Goal: Task Accomplishment & Management: Manage account settings

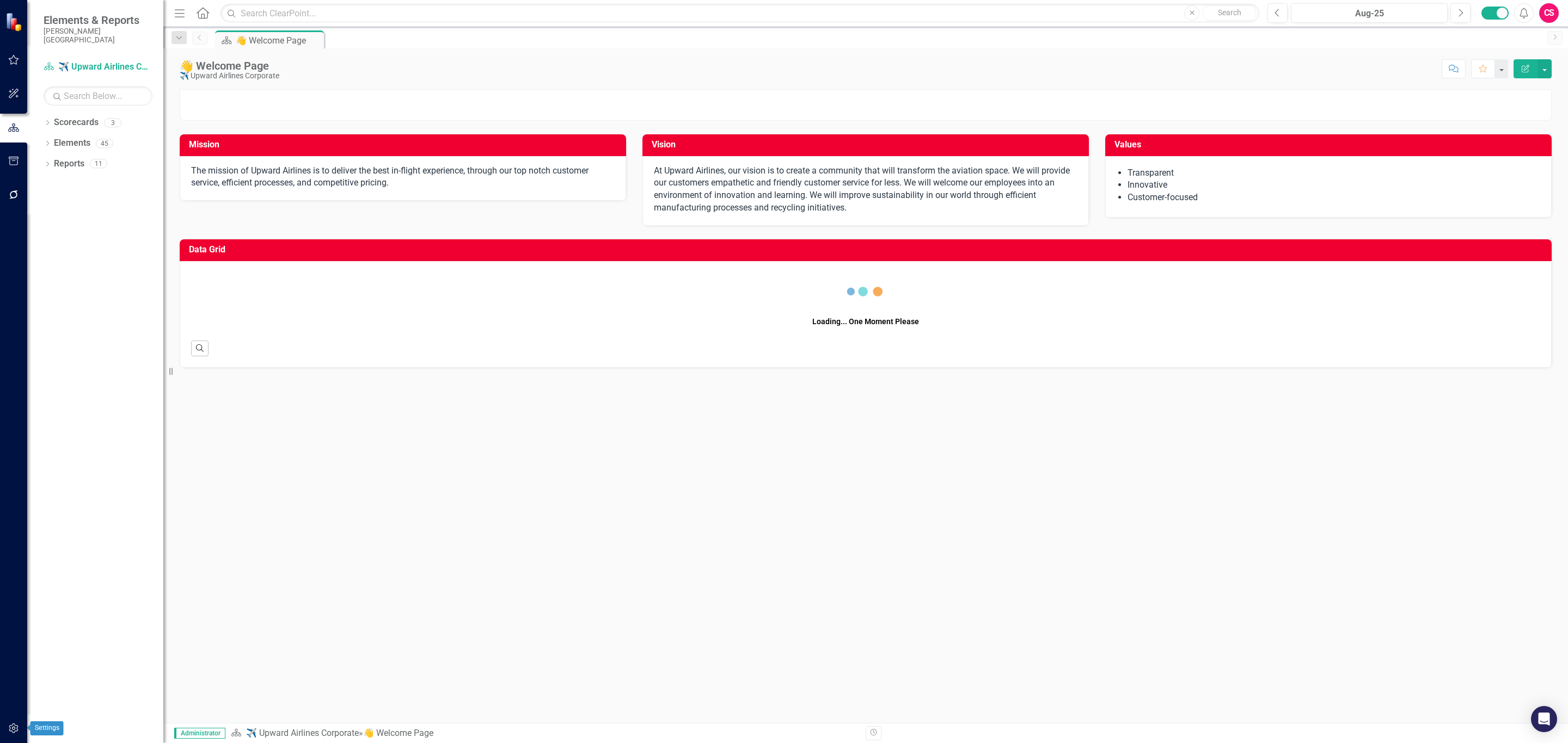
click at [19, 727] on icon "button" at bounding box center [14, 729] width 11 height 9
click at [123, 71] on div "Users and Groups Manage Users Manage Groups Reporting Periods Reporting Periods…" at bounding box center [95, 400] width 136 height 685
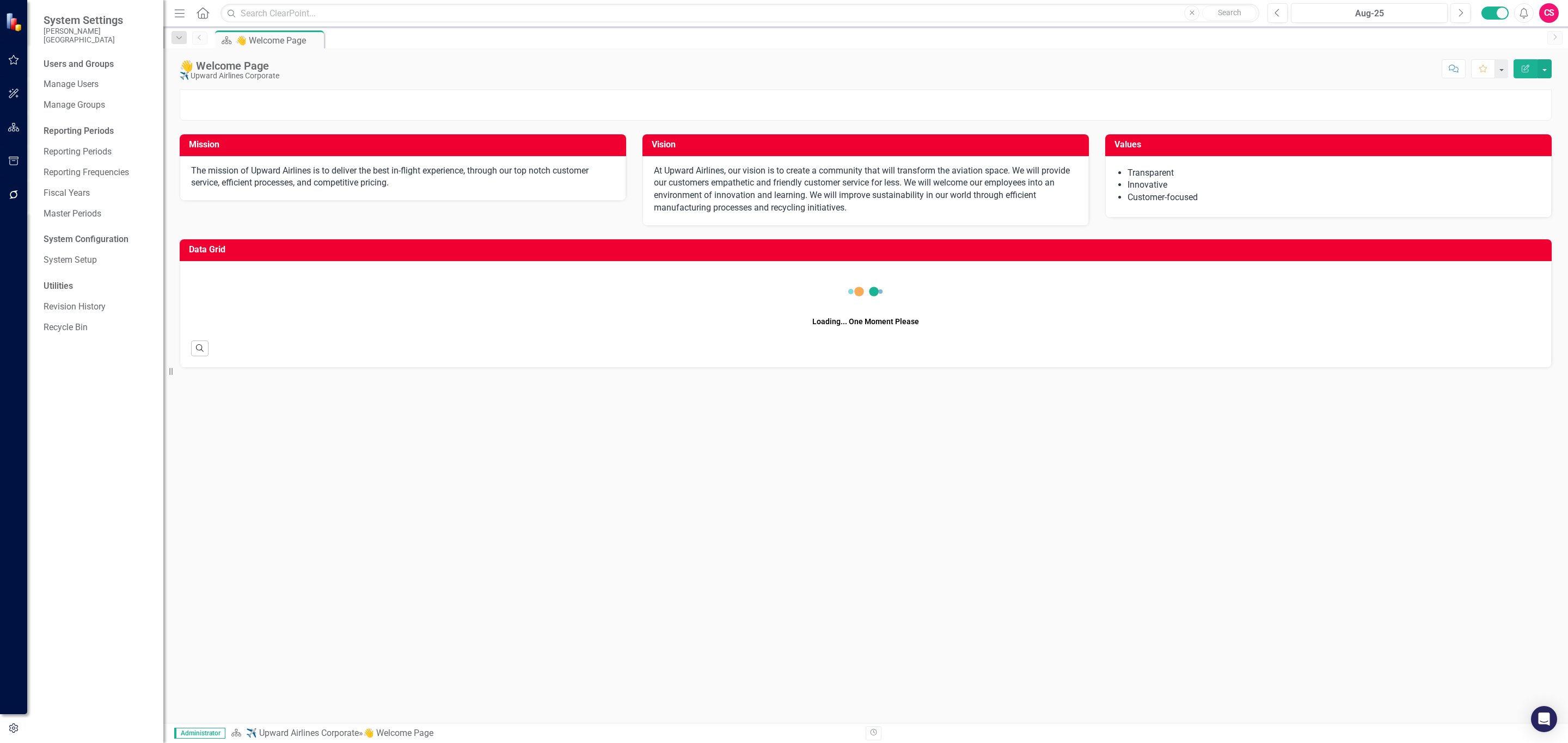
click at [95, 72] on div "Users and Groups Manage Users Manage Groups Reporting Periods Reporting Periods…" at bounding box center [95, 400] width 136 height 685
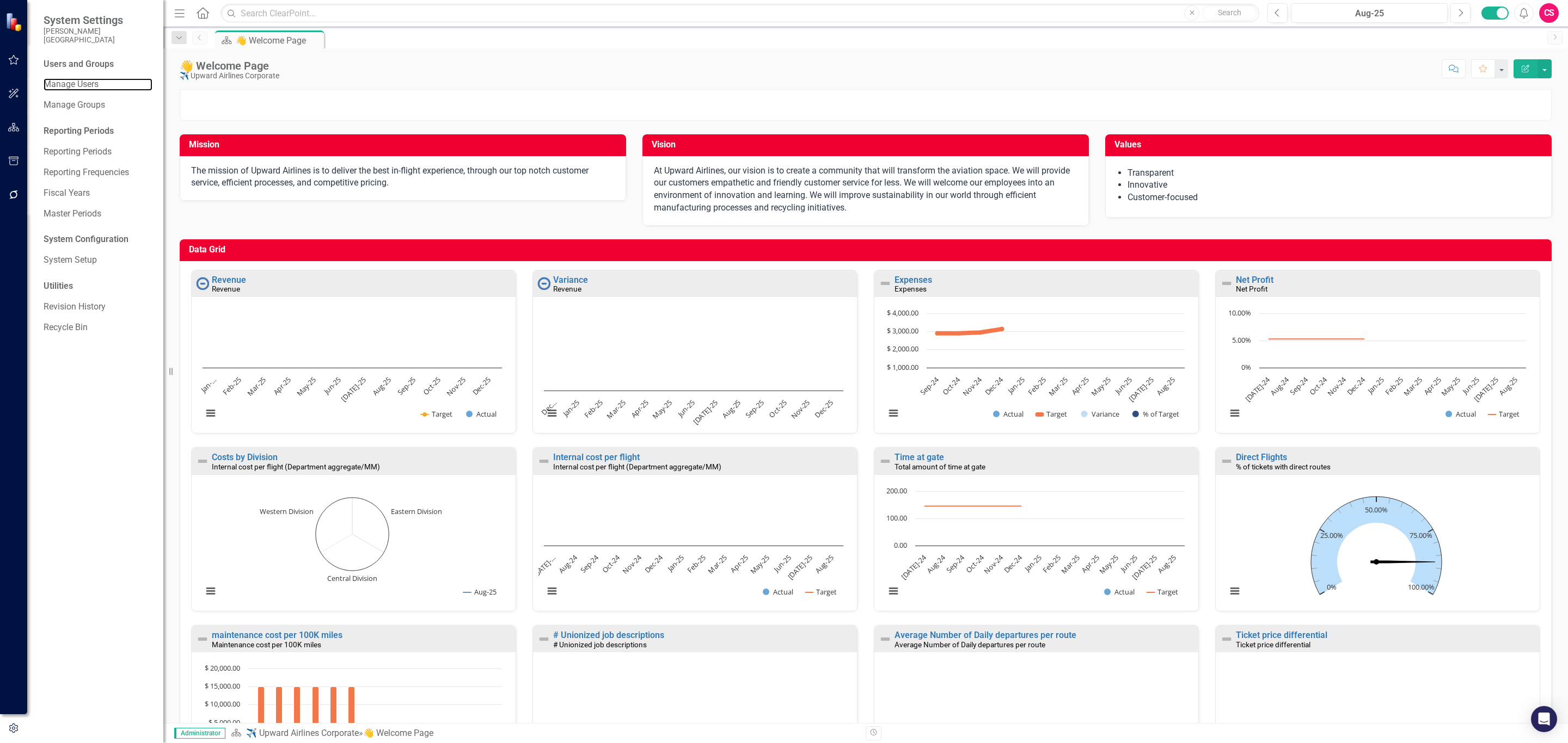
click at [95, 78] on link "Manage Users" at bounding box center [98, 84] width 109 height 13
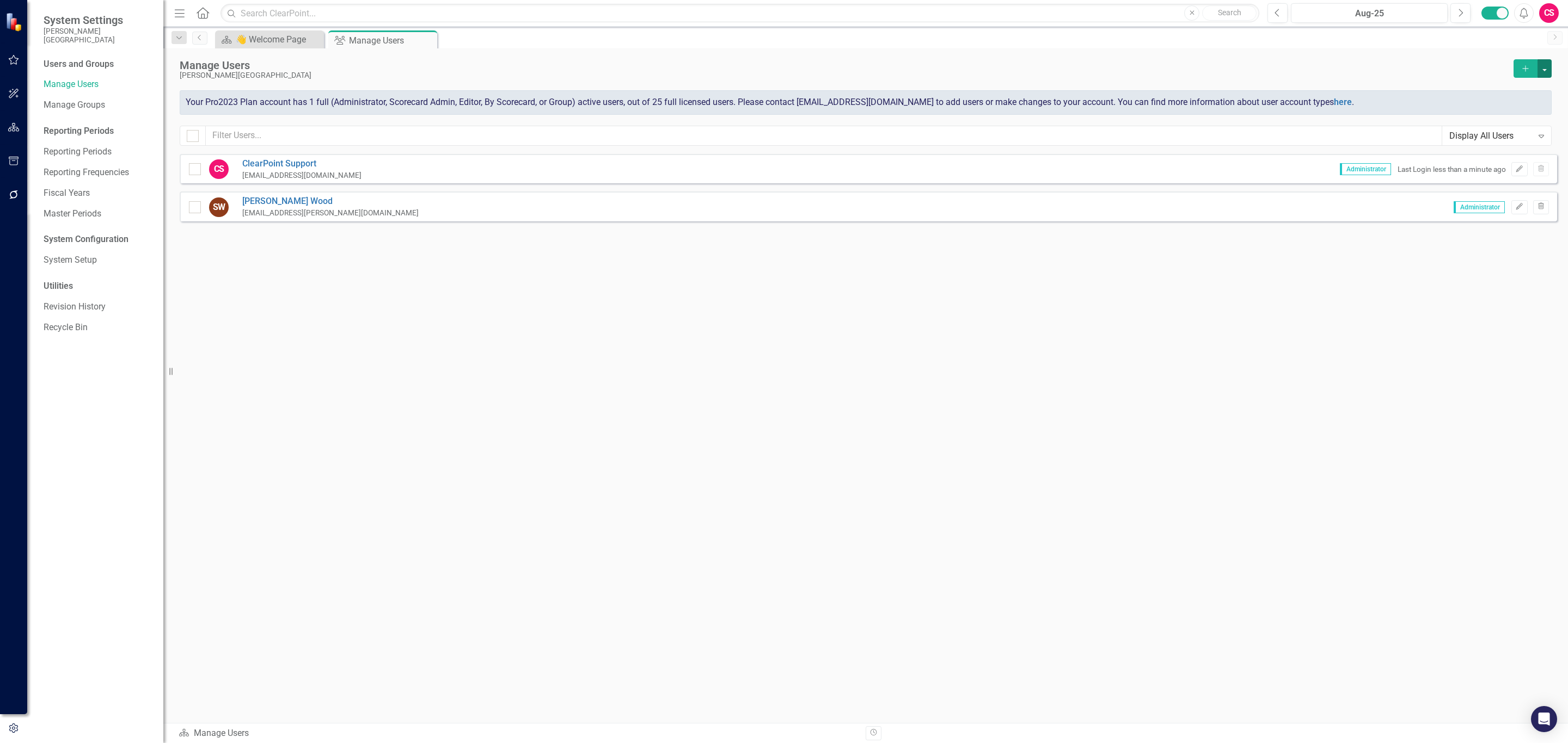
click at [1546, 72] on button "button" at bounding box center [1545, 69] width 14 height 19
click at [1521, 101] on link "Add Multiple Add Multiple Users" at bounding box center [1501, 109] width 101 height 20
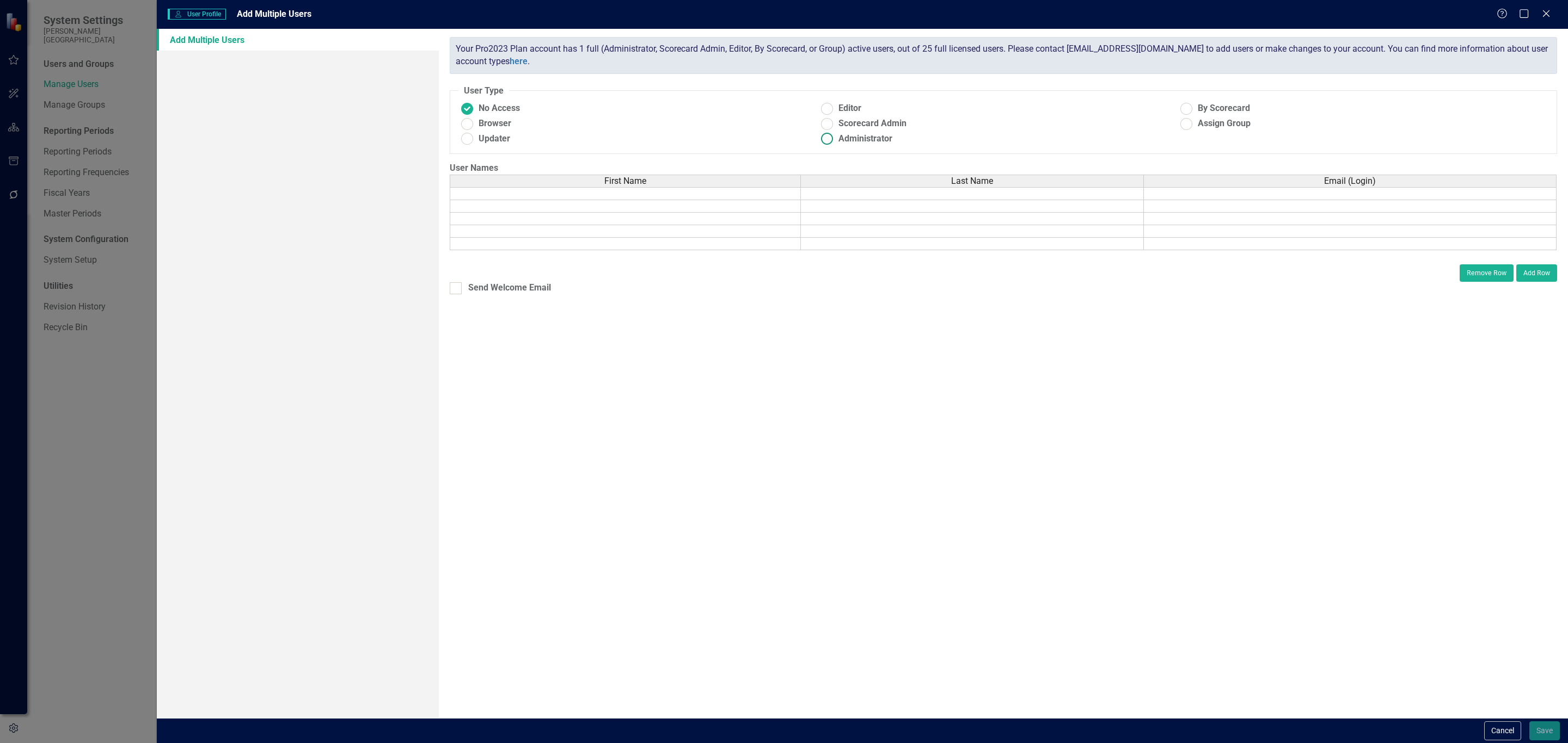
click at [881, 140] on span "Administrator" at bounding box center [865, 139] width 54 height 13
click at [836, 140] on input "Administrator" at bounding box center [828, 139] width 17 height 17
radio input "true"
click at [668, 195] on td at bounding box center [626, 193] width 351 height 13
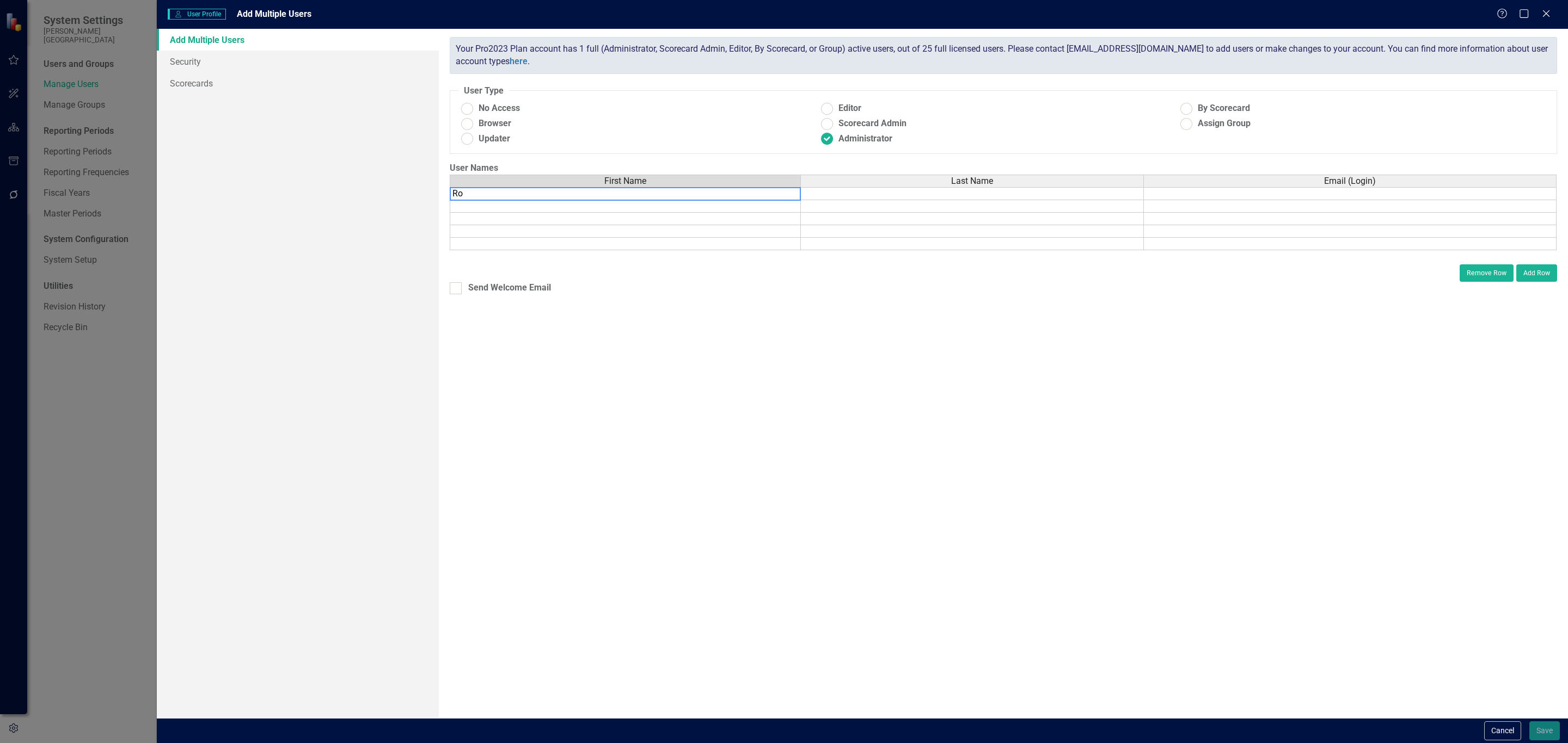
type textarea "[PERSON_NAME]"
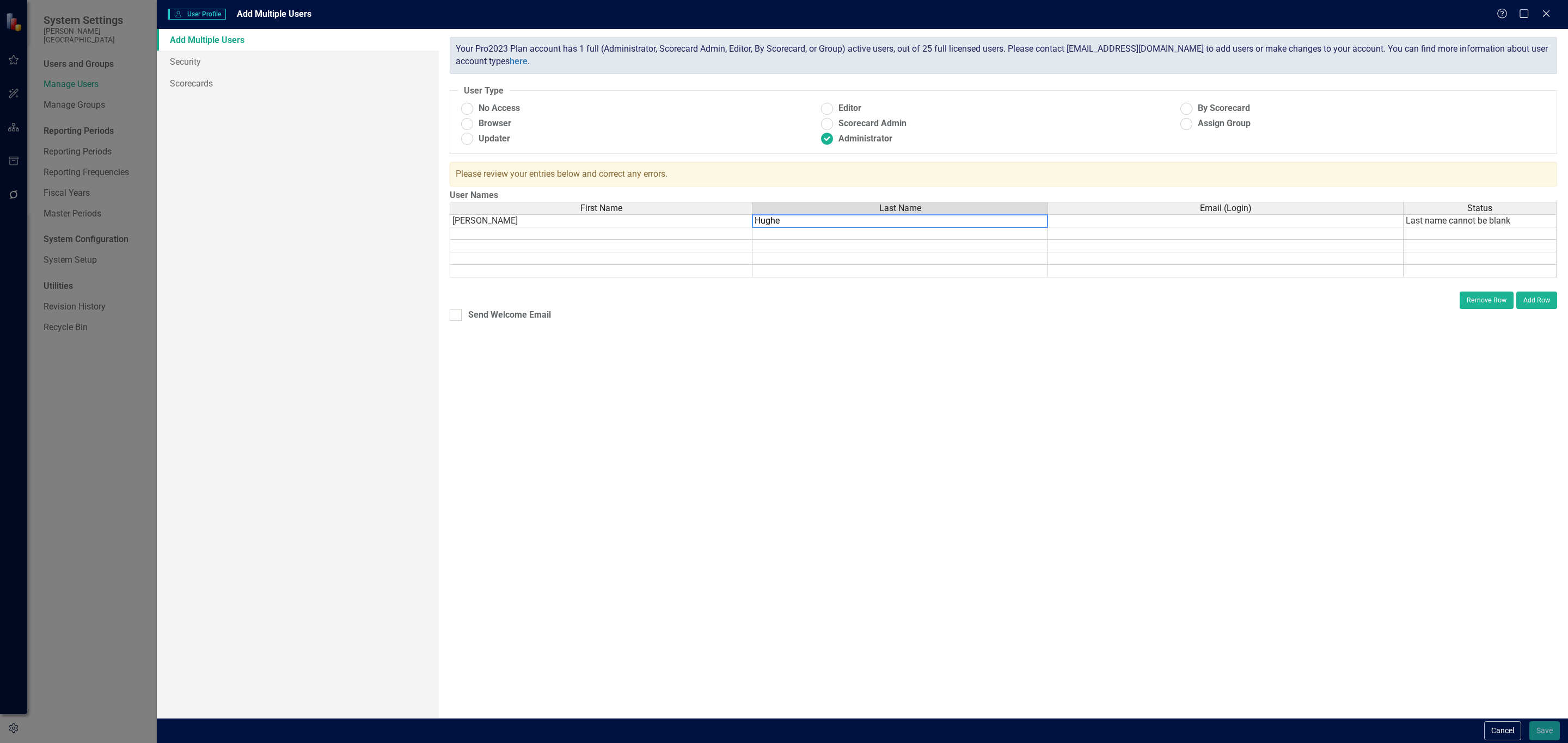
type textarea "[PERSON_NAME]"
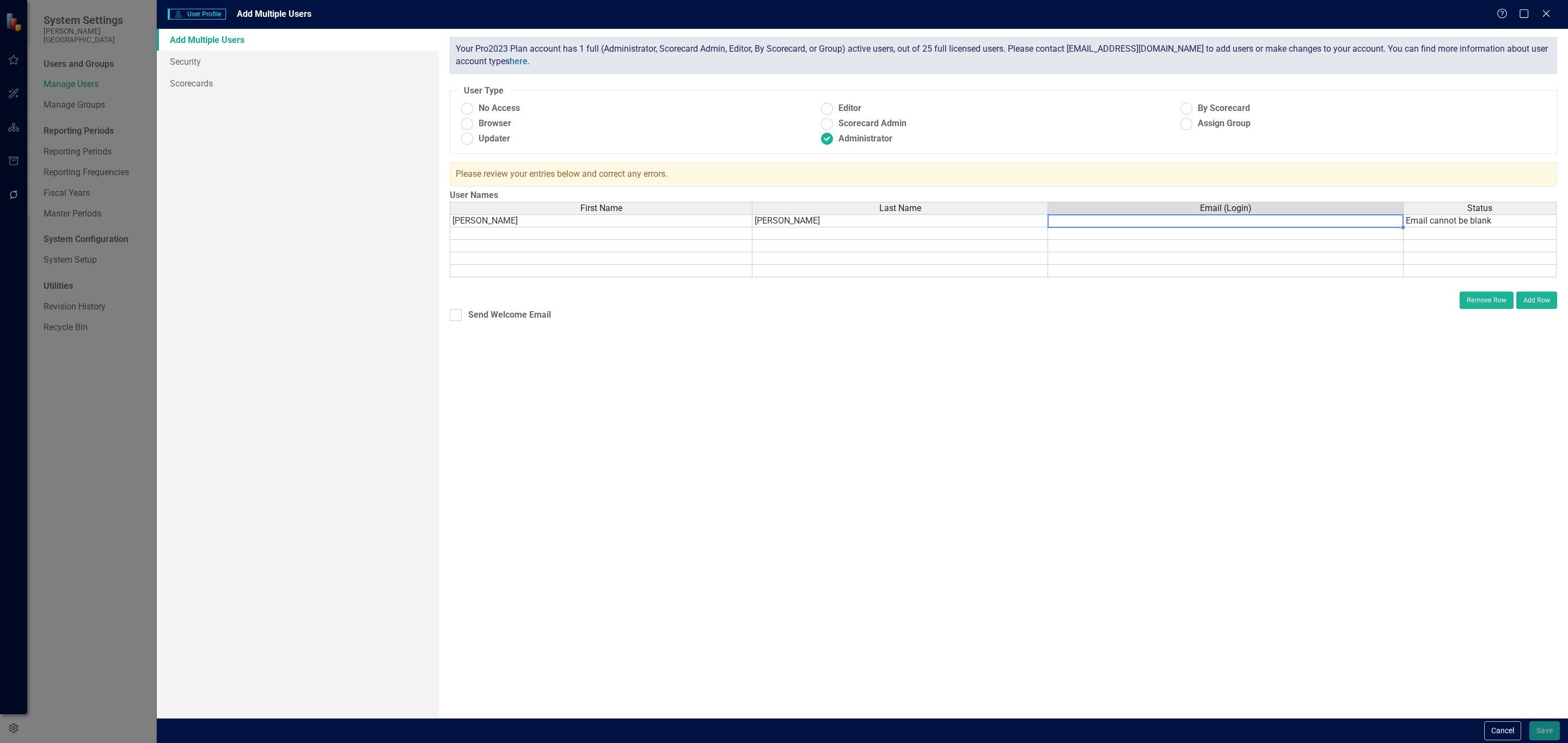
click at [1212, 223] on td at bounding box center [1225, 221] width 356 height 13
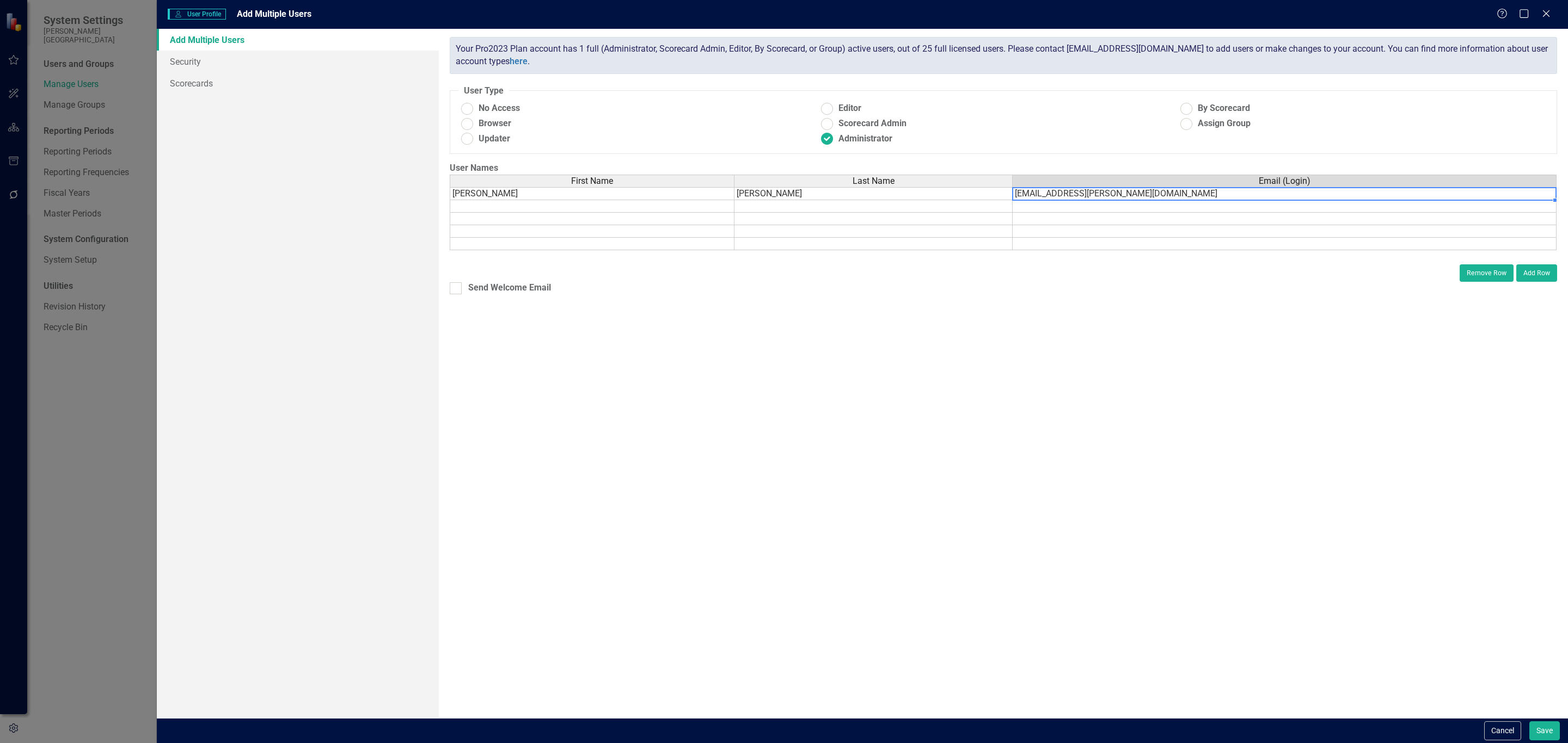
click at [690, 210] on td at bounding box center [593, 206] width 285 height 13
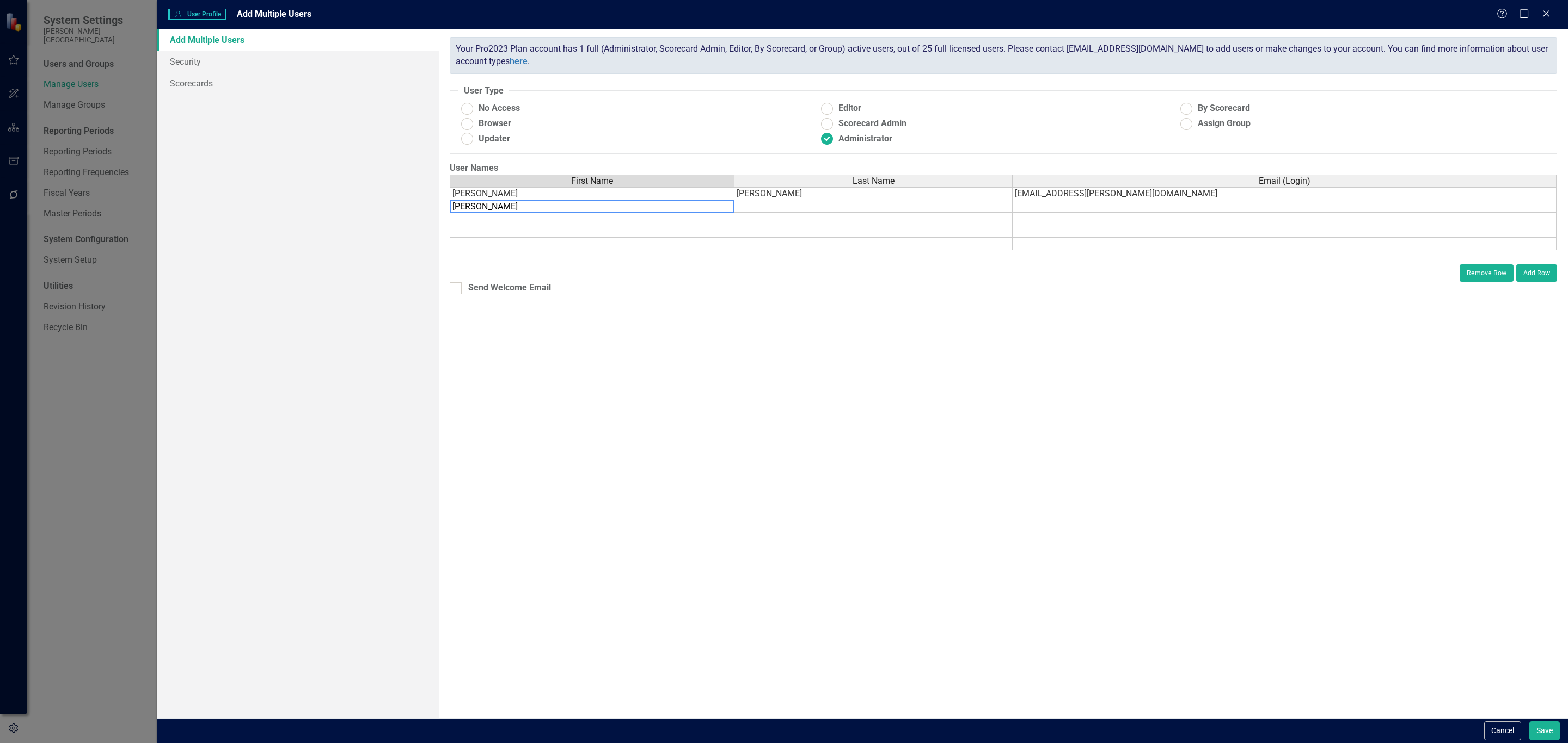
type textarea "[PERSON_NAME]"
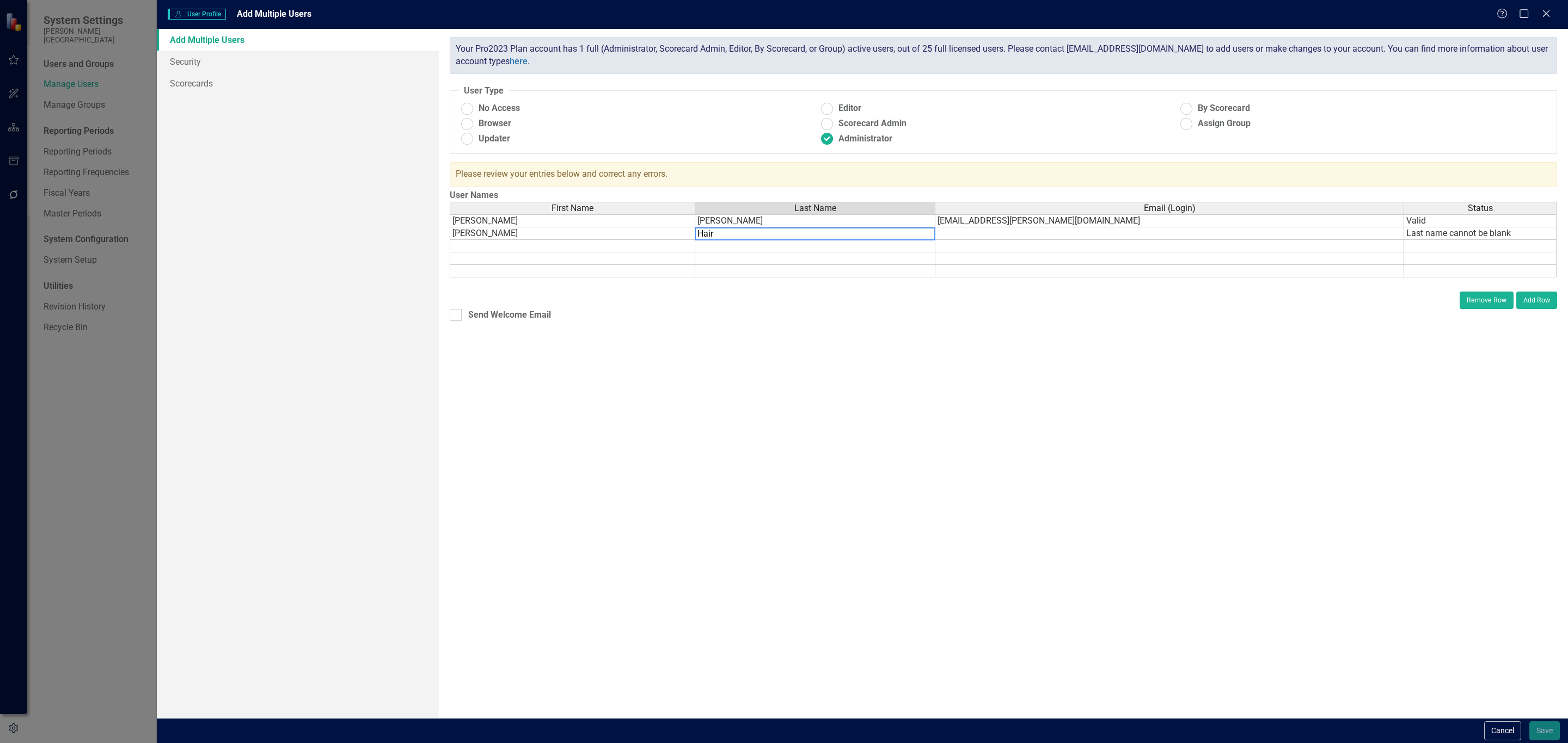
type textarea "Hairs"
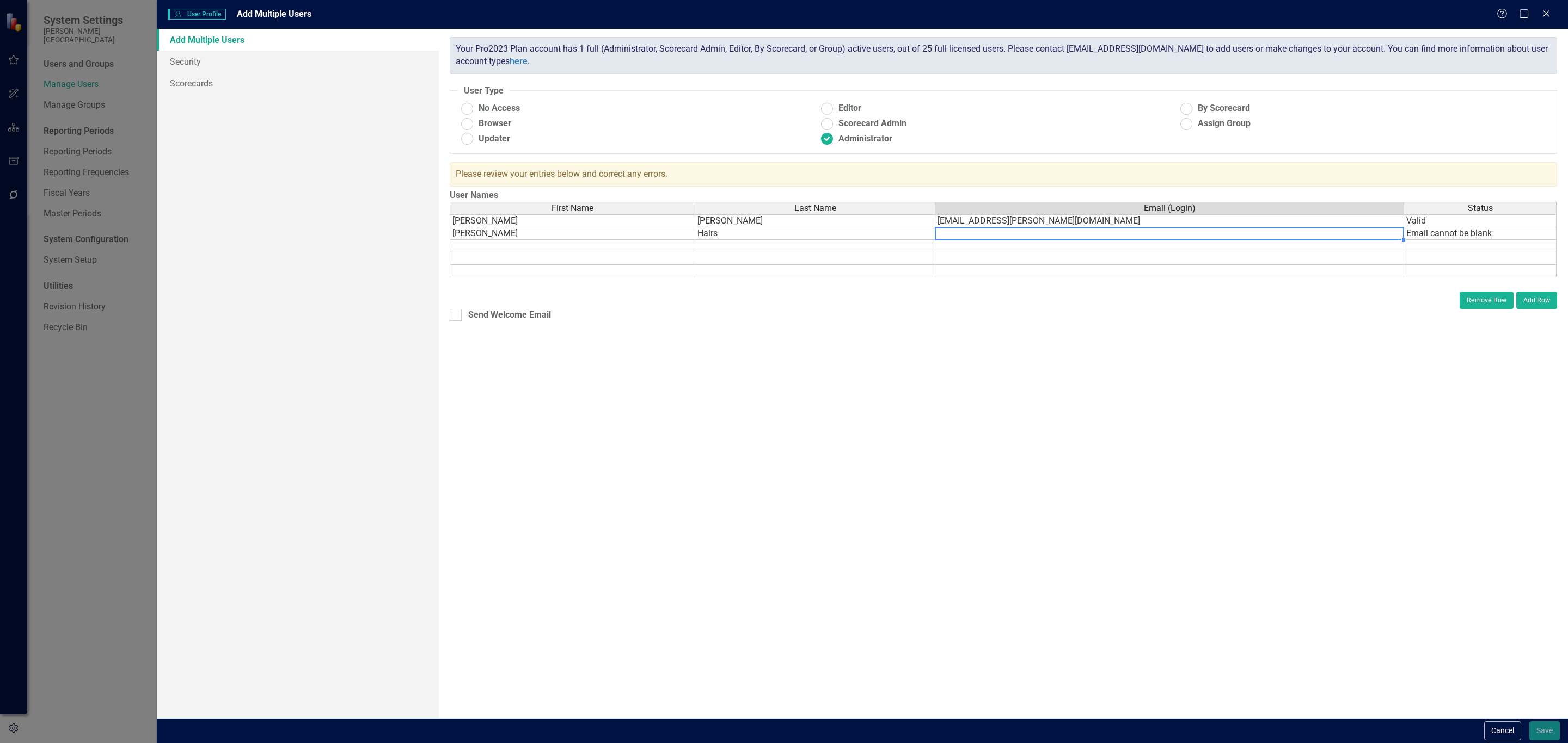
click at [987, 235] on td at bounding box center [1170, 233] width 469 height 13
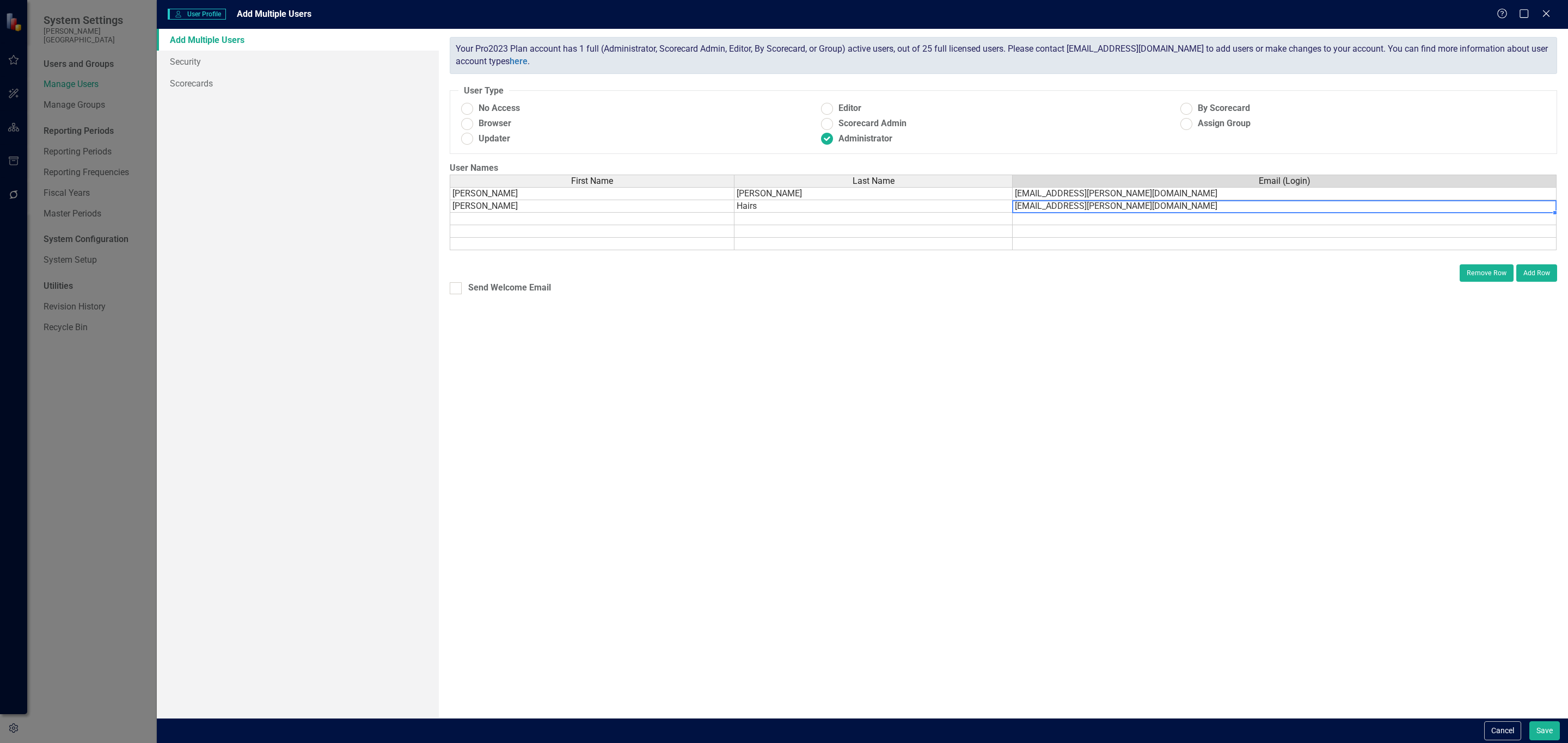
click at [450, 226] on div "First Name Last Name Email (Login) [PERSON_NAME] [EMAIL_ADDRESS][PERSON_NAME][D…" at bounding box center [450, 212] width 0 height 76
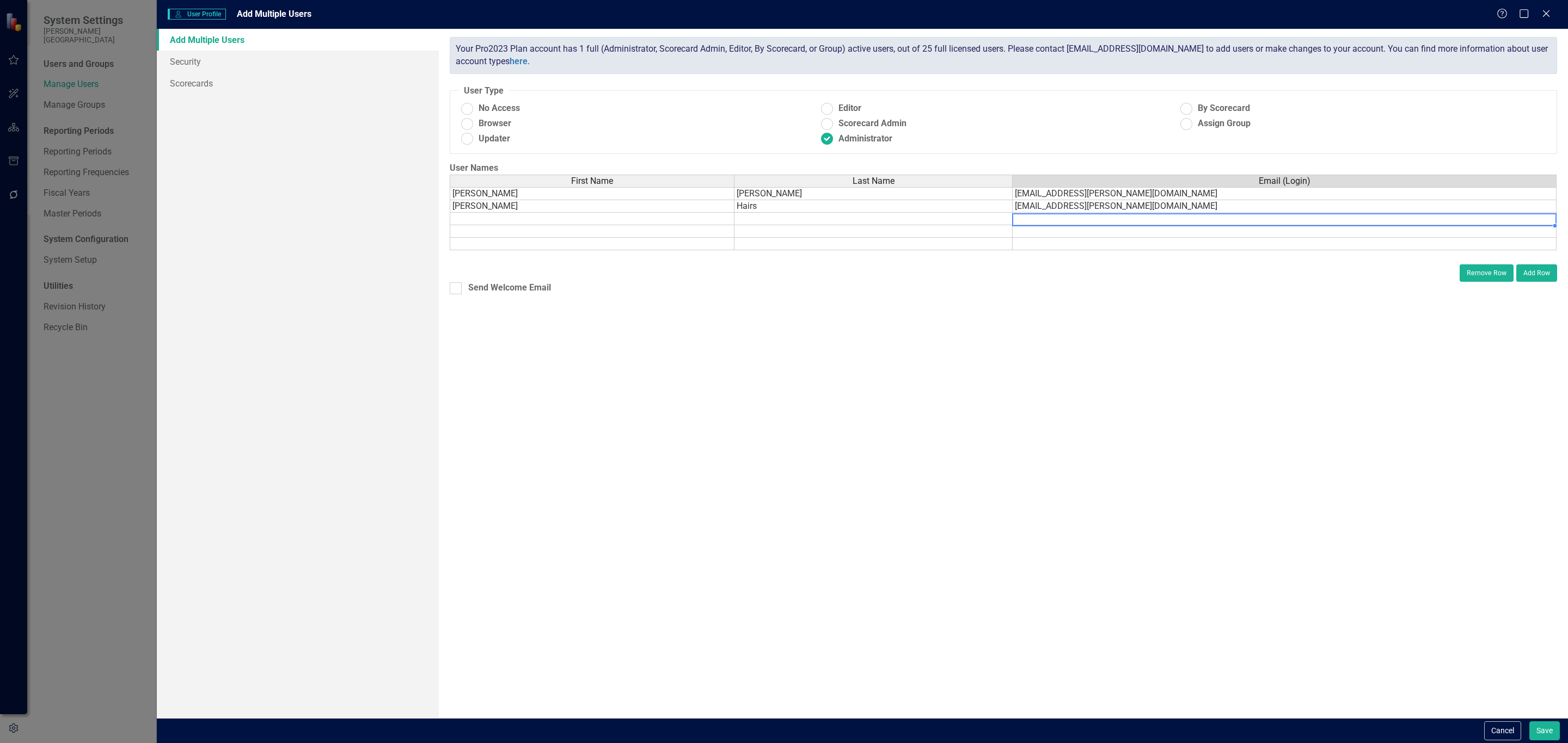
click at [1189, 222] on td at bounding box center [1285, 219] width 544 height 13
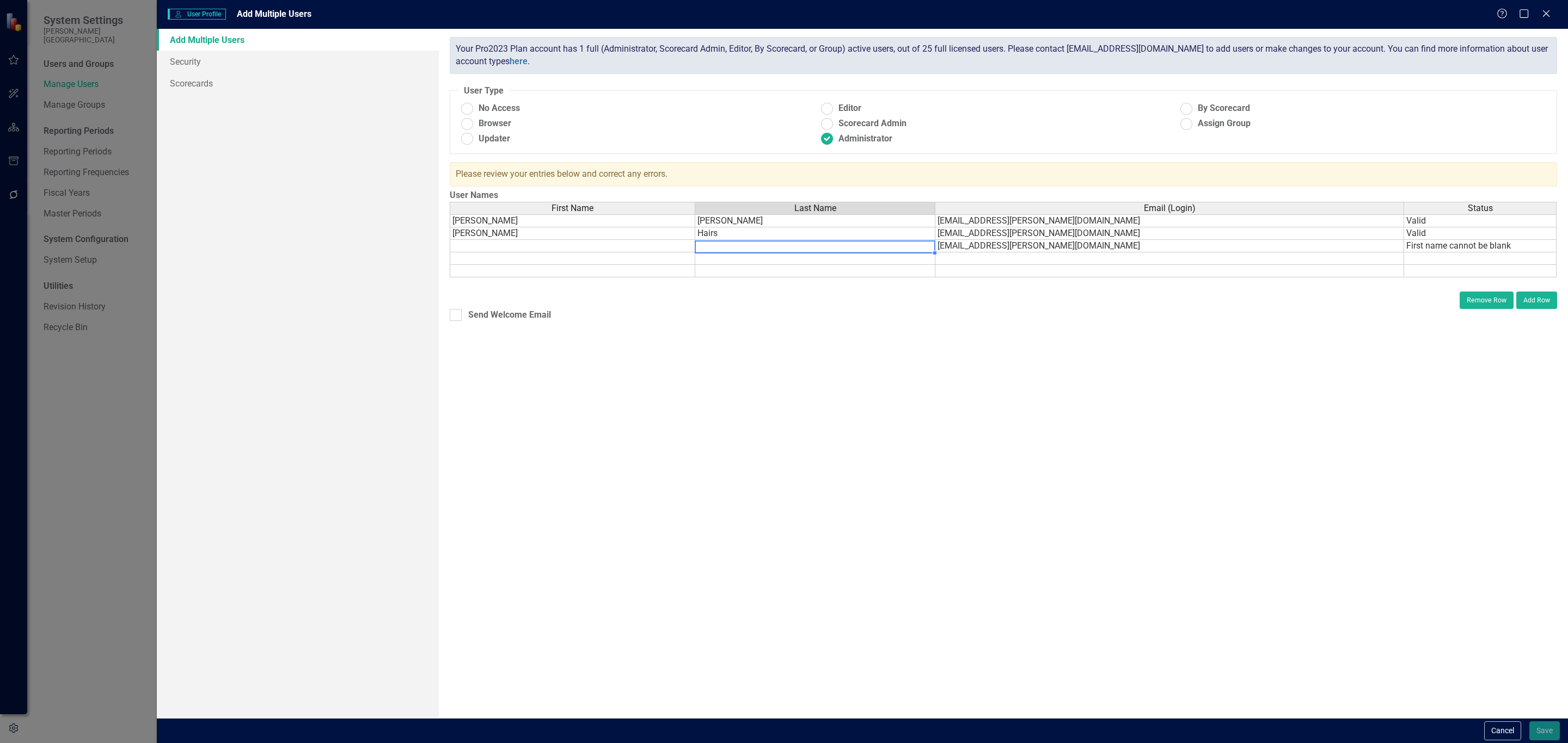
click at [450, 253] on div "First Name Last Name Email (Login) Status [PERSON_NAME] [EMAIL_ADDRESS][PERSON_…" at bounding box center [450, 239] width 0 height 76
type textarea "Horto"
click at [597, 247] on td at bounding box center [573, 246] width 246 height 13
type textarea "[PERSON_NAME]"
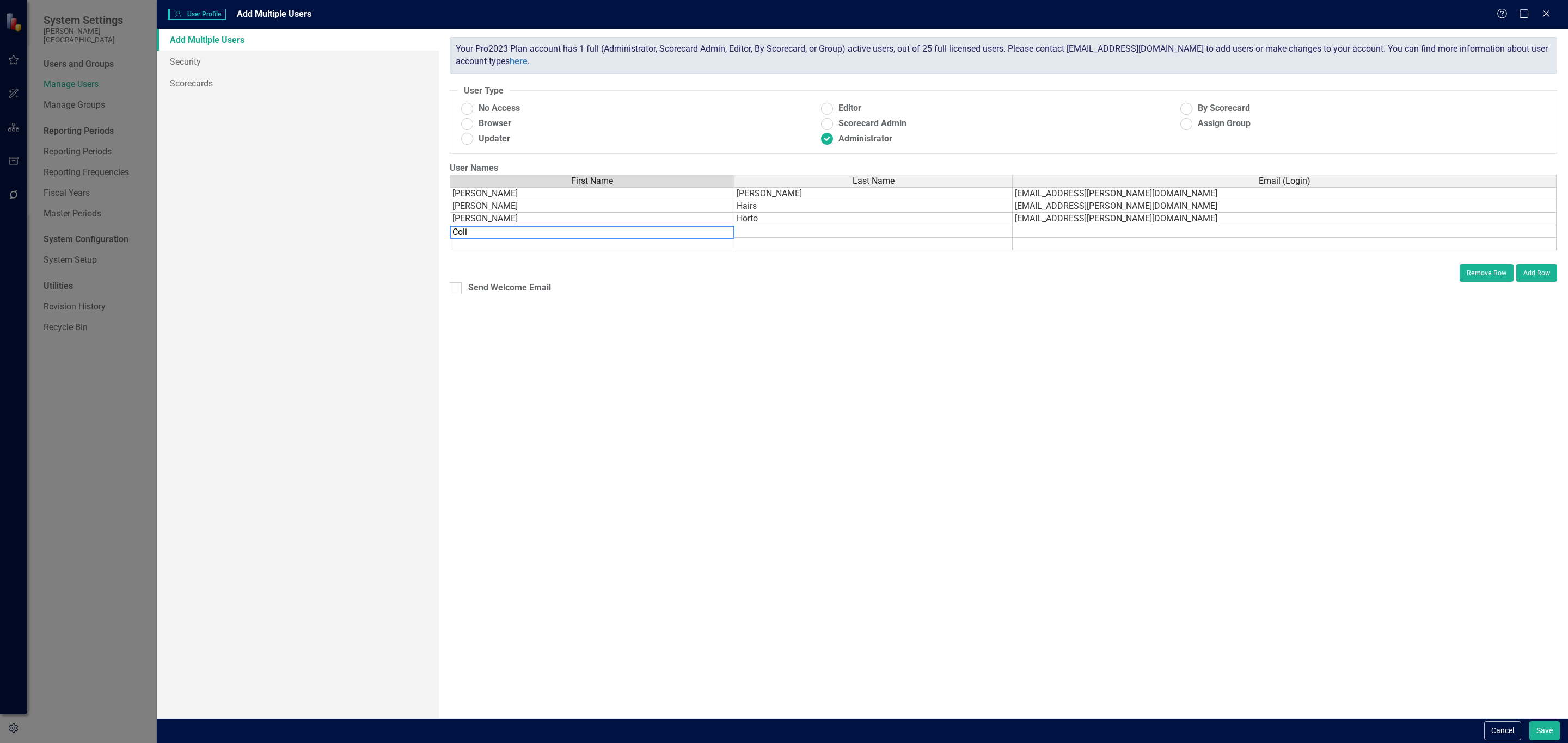
type textarea "[PERSON_NAME]"
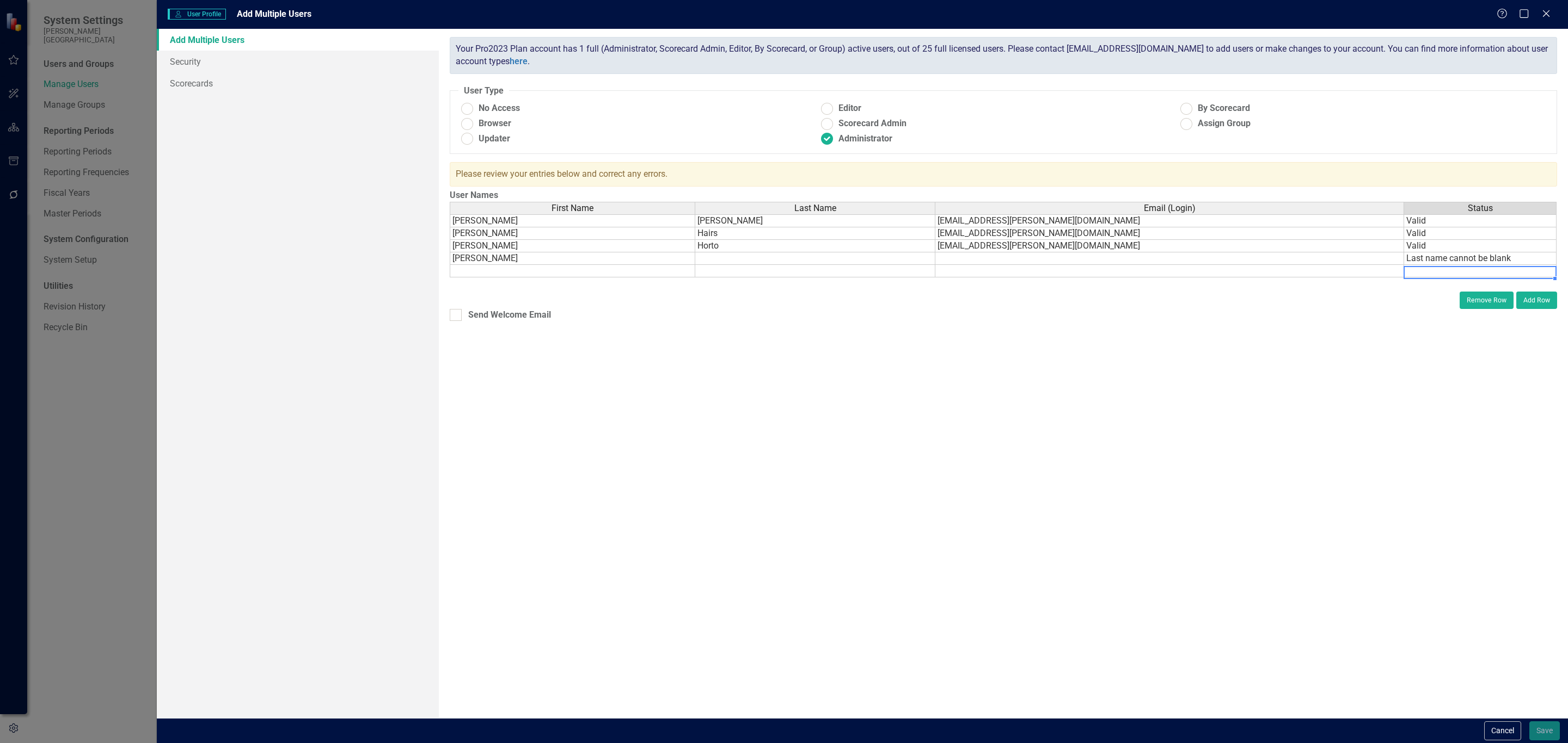
click at [1420, 273] on td at bounding box center [1480, 271] width 153 height 13
click at [1421, 258] on td "Last name cannot be blank" at bounding box center [1480, 258] width 153 height 13
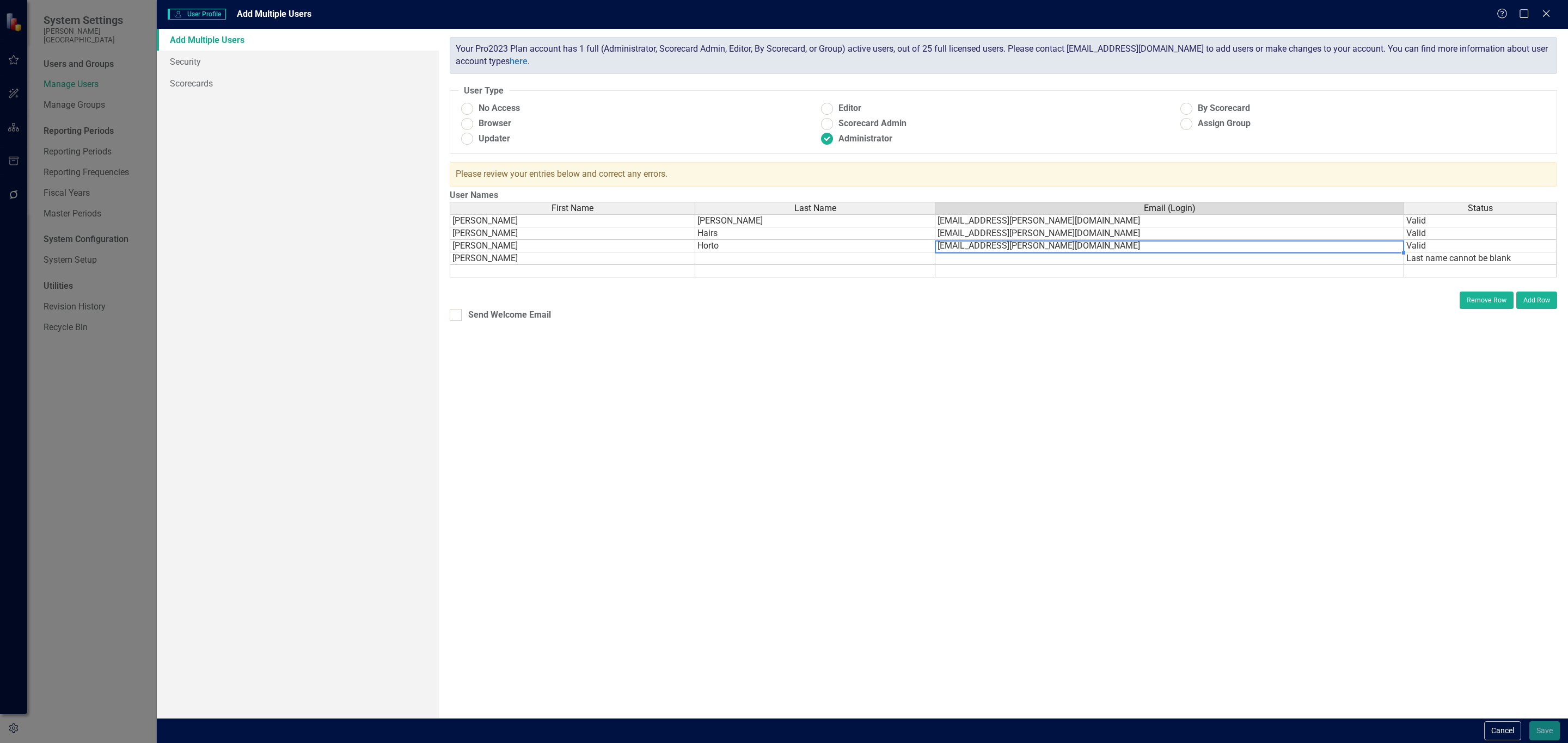
click at [450, 254] on div "First Name Last Name Email (Login) Status [PERSON_NAME] [EMAIL_ADDRESS][PERSON_…" at bounding box center [450, 239] width 0 height 76
click at [1158, 258] on td at bounding box center [1170, 258] width 469 height 13
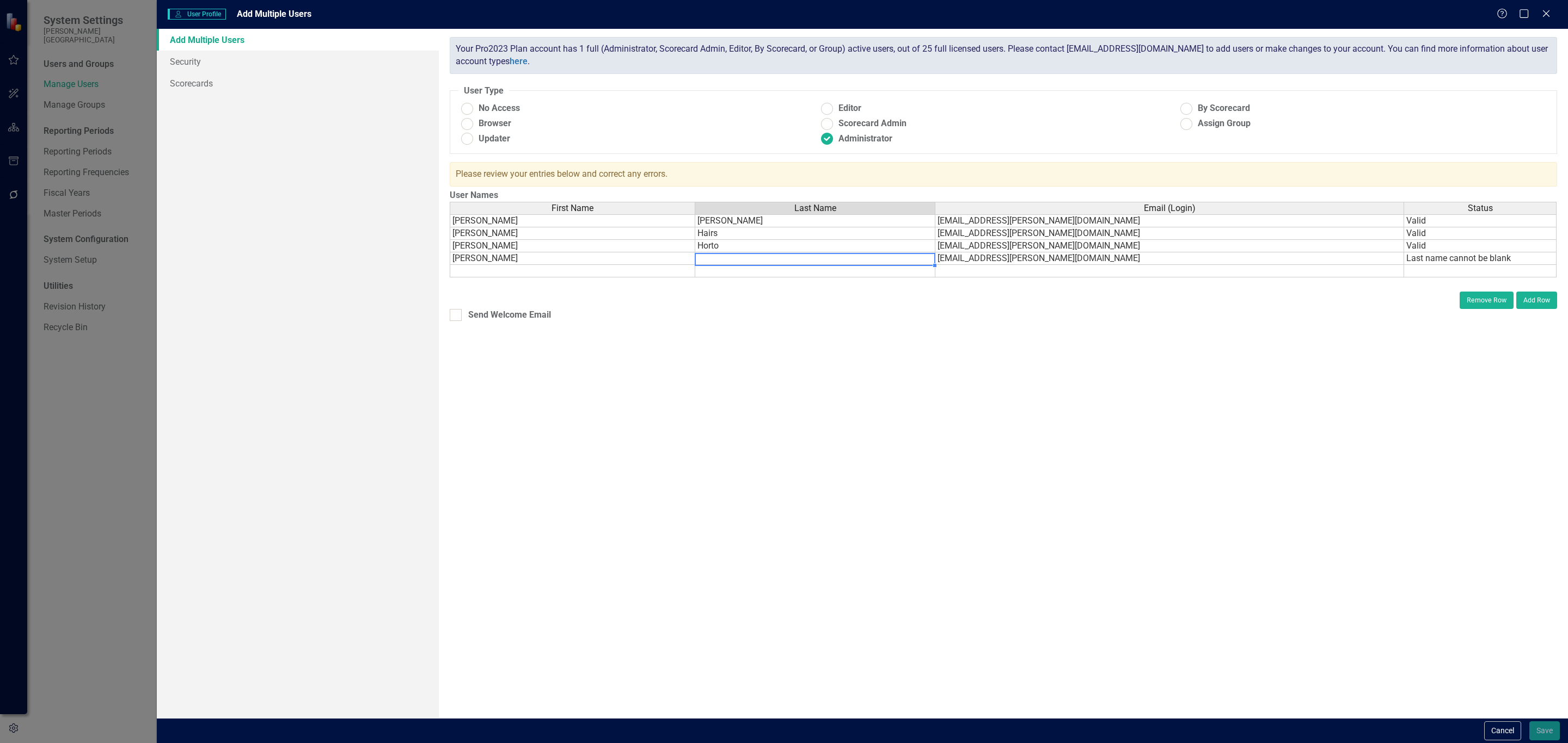
click at [843, 256] on td at bounding box center [816, 258] width 240 height 13
type textarea "[PERSON_NAME]"
click at [1151, 364] on div "ClearPoint has a wealth of options to help you ensure that people only have acc…" at bounding box center [1004, 373] width 1130 height 689
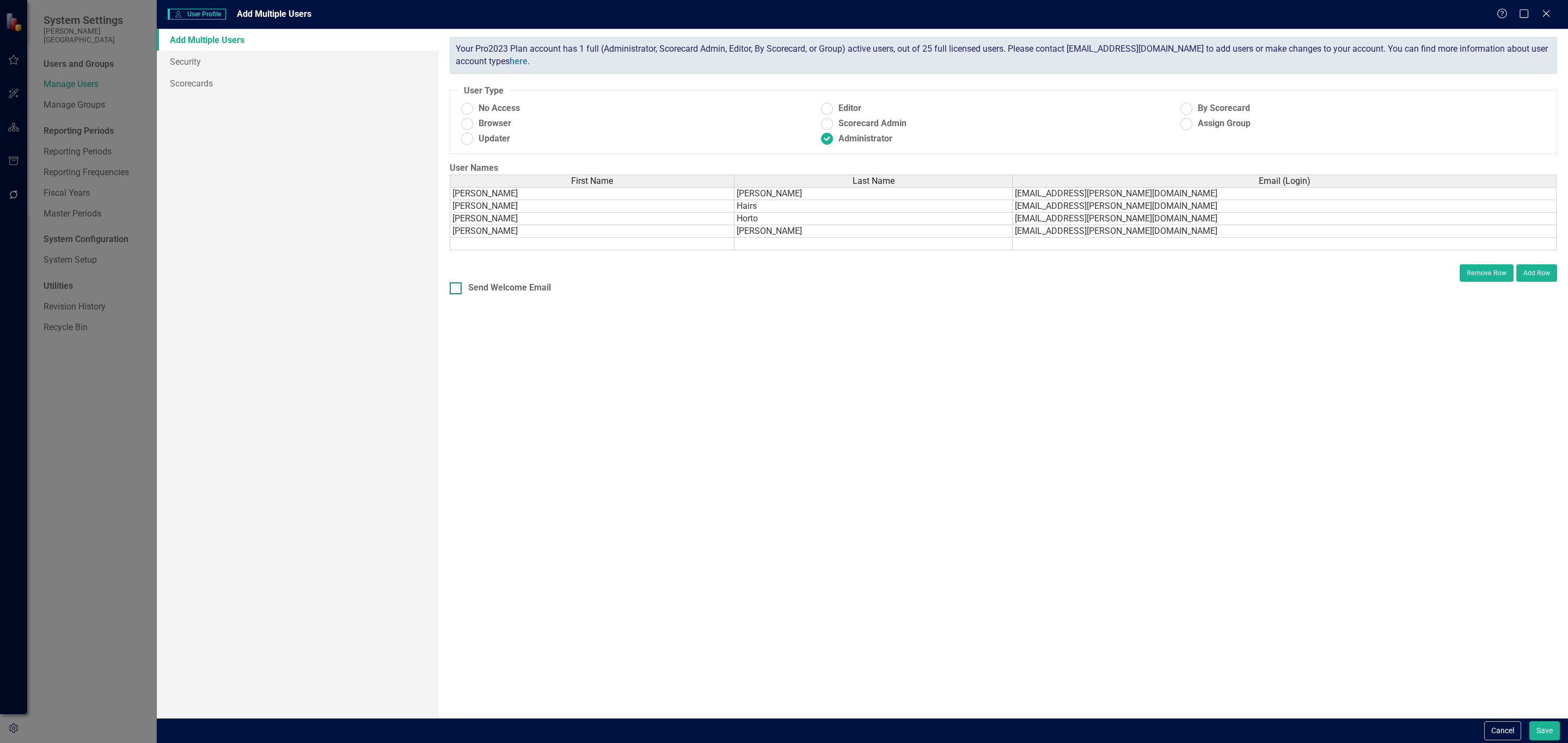
click at [498, 287] on div "Send Welcome Email" at bounding box center [509, 288] width 83 height 13
click at [457, 287] on input "Send Welcome Email" at bounding box center [454, 285] width 7 height 7
checkbox input "true"
click at [1539, 729] on button "Save" at bounding box center [1545, 731] width 31 height 19
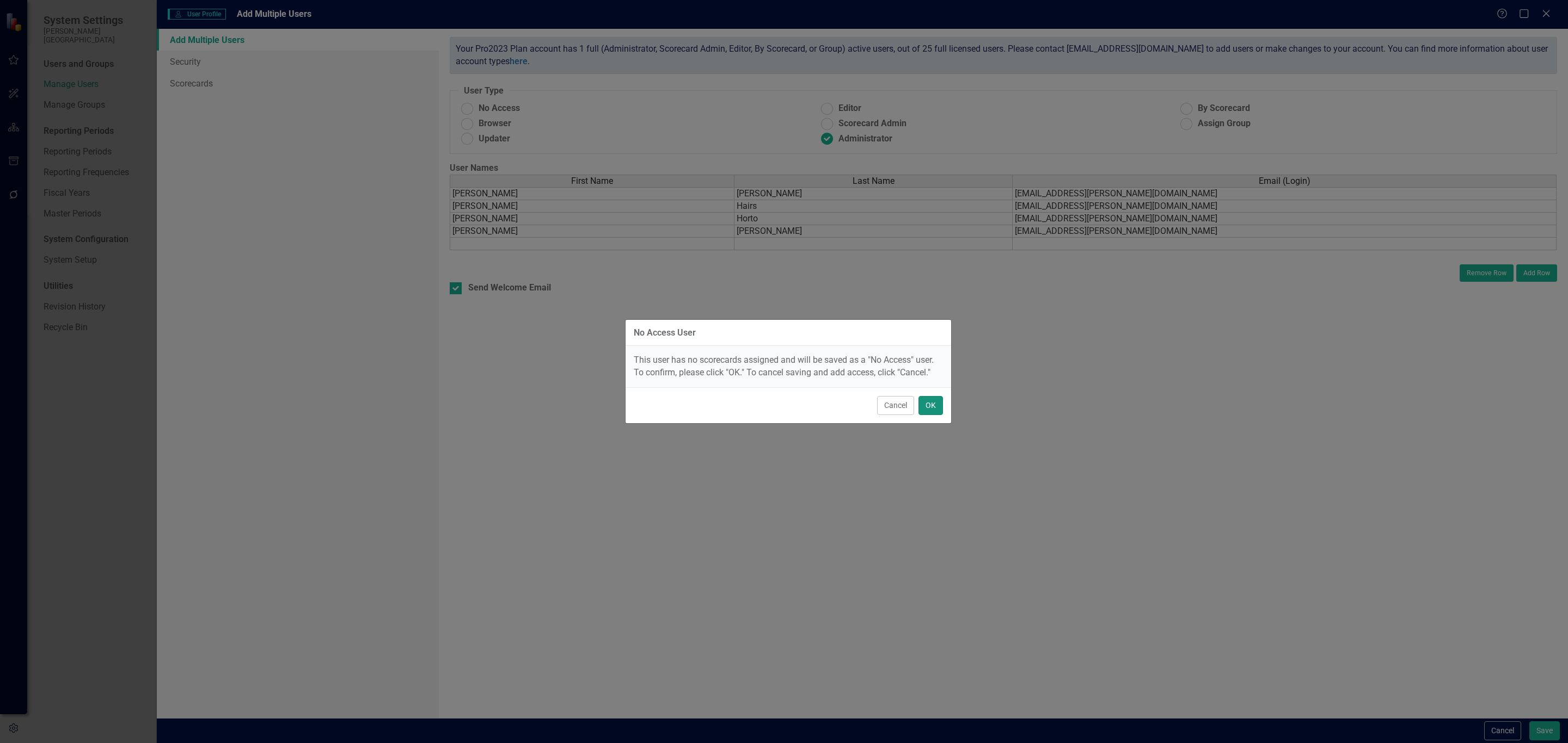
click at [932, 401] on button "OK" at bounding box center [930, 406] width 25 height 19
radio input "true"
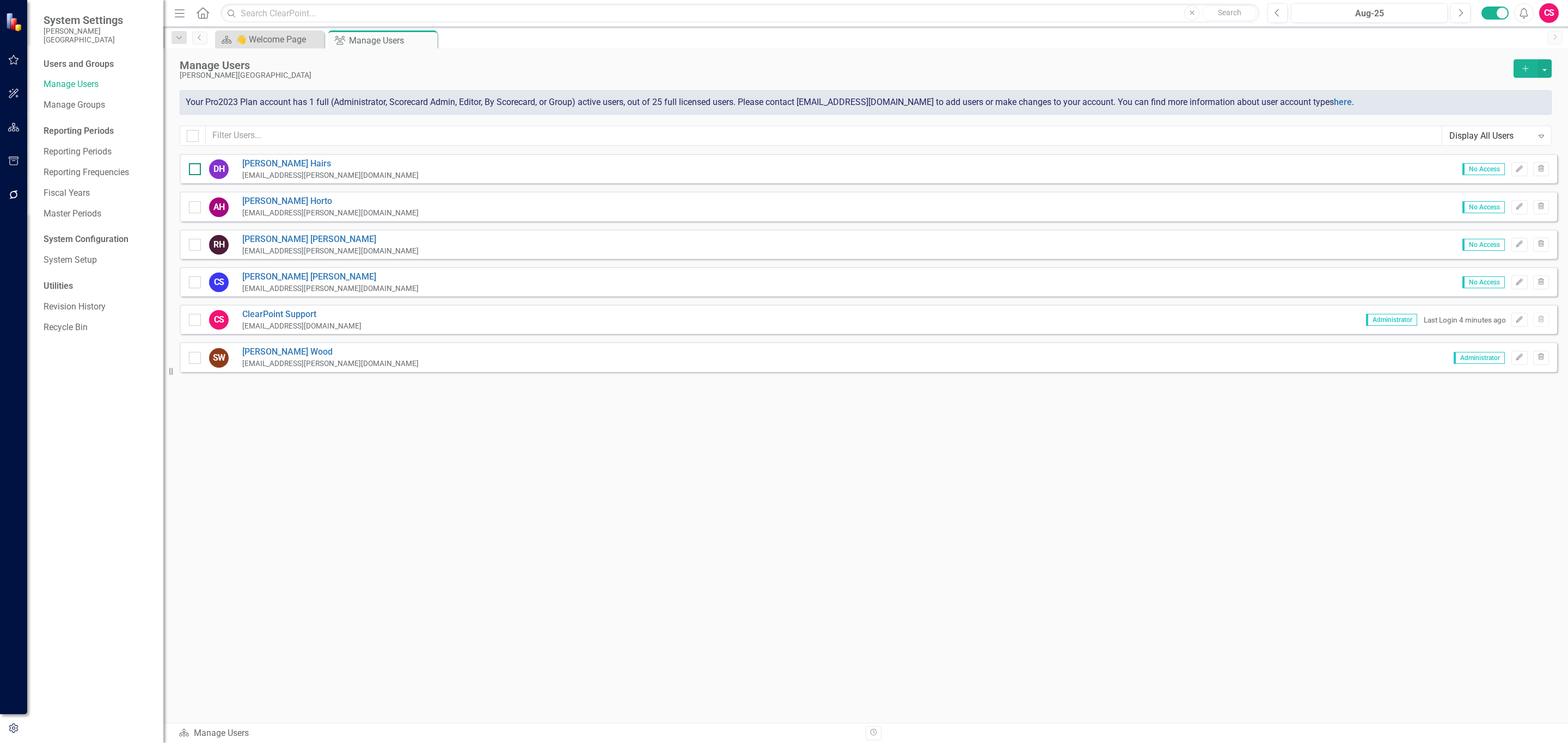
click at [192, 170] on input "checkbox" at bounding box center [193, 167] width 7 height 7
checkbox input "true"
click at [194, 208] on input "checkbox" at bounding box center [193, 204] width 7 height 7
checkbox input "true"
click at [191, 244] on input "checkbox" at bounding box center [193, 242] width 7 height 7
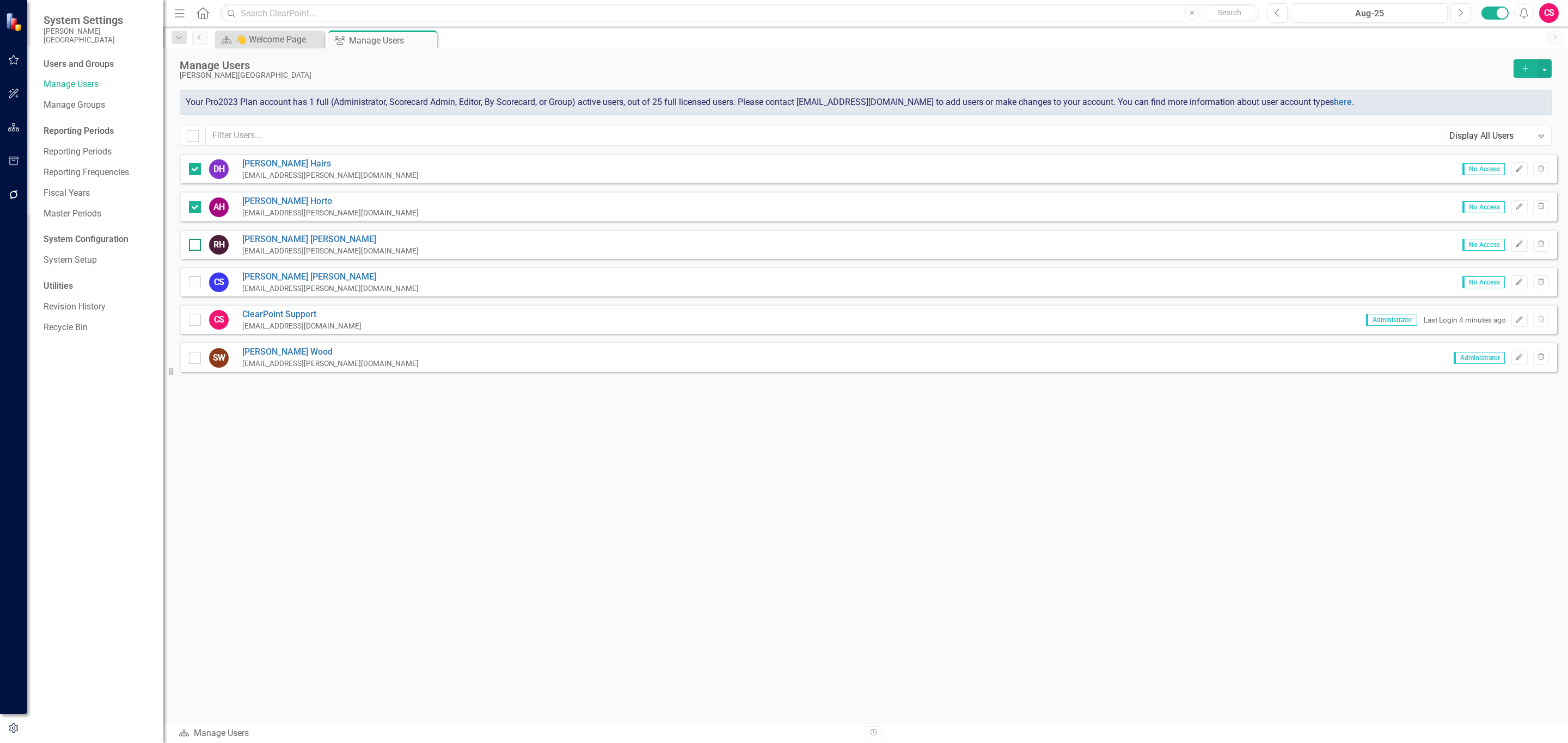
checkbox input "true"
click at [189, 362] on div at bounding box center [195, 358] width 12 height 12
click at [189, 360] on input "checkbox" at bounding box center [193, 355] width 7 height 7
click at [190, 362] on div at bounding box center [195, 358] width 12 height 12
click at [190, 360] on input "checkbox" at bounding box center [193, 355] width 7 height 7
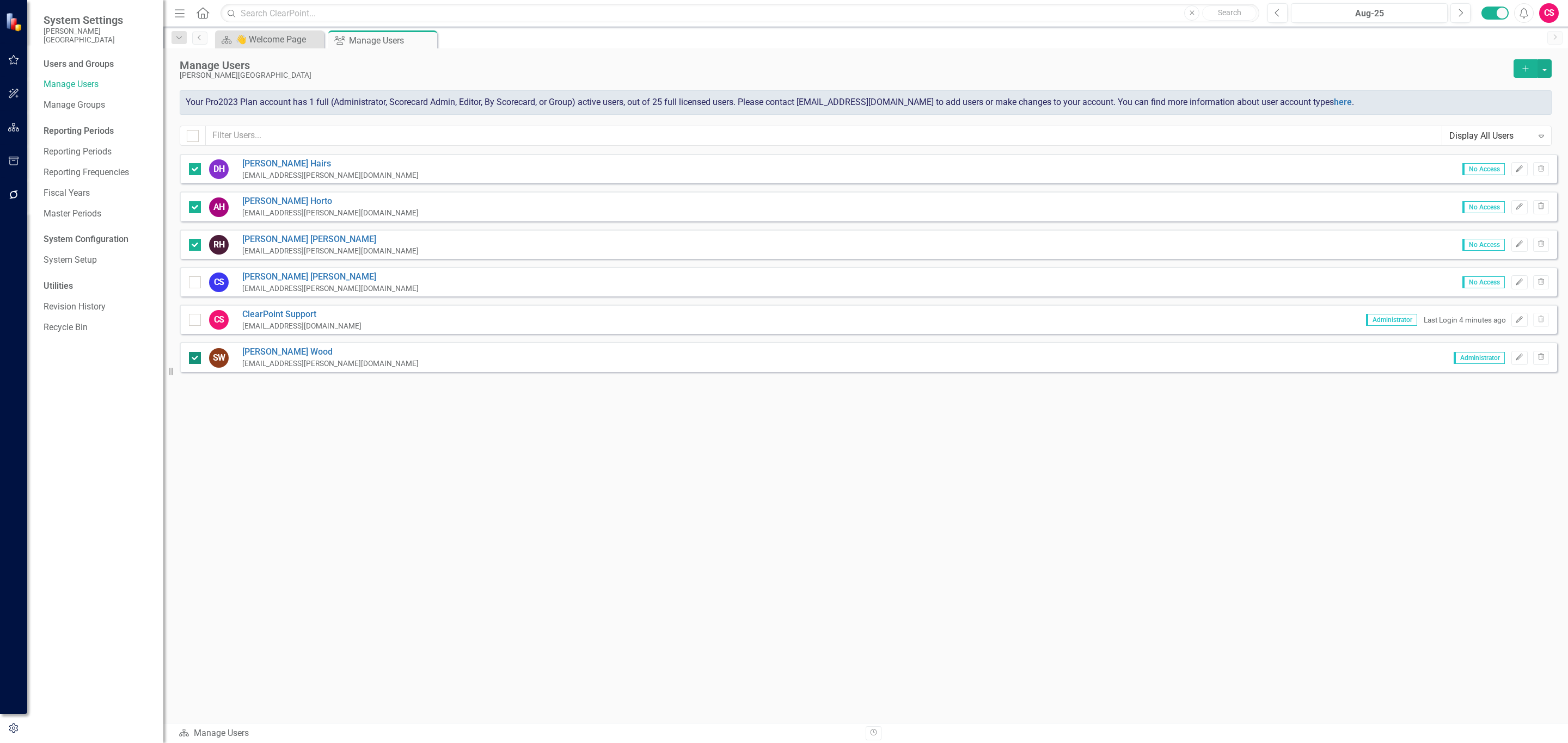
checkbox input "false"
click at [189, 278] on input "checkbox" at bounding box center [193, 279] width 7 height 7
checkbox input "true"
click at [1544, 72] on button "button" at bounding box center [1545, 69] width 14 height 19
click at [1505, 126] on link "Edit Multiple Edit Multiple" at bounding box center [1501, 130] width 101 height 20
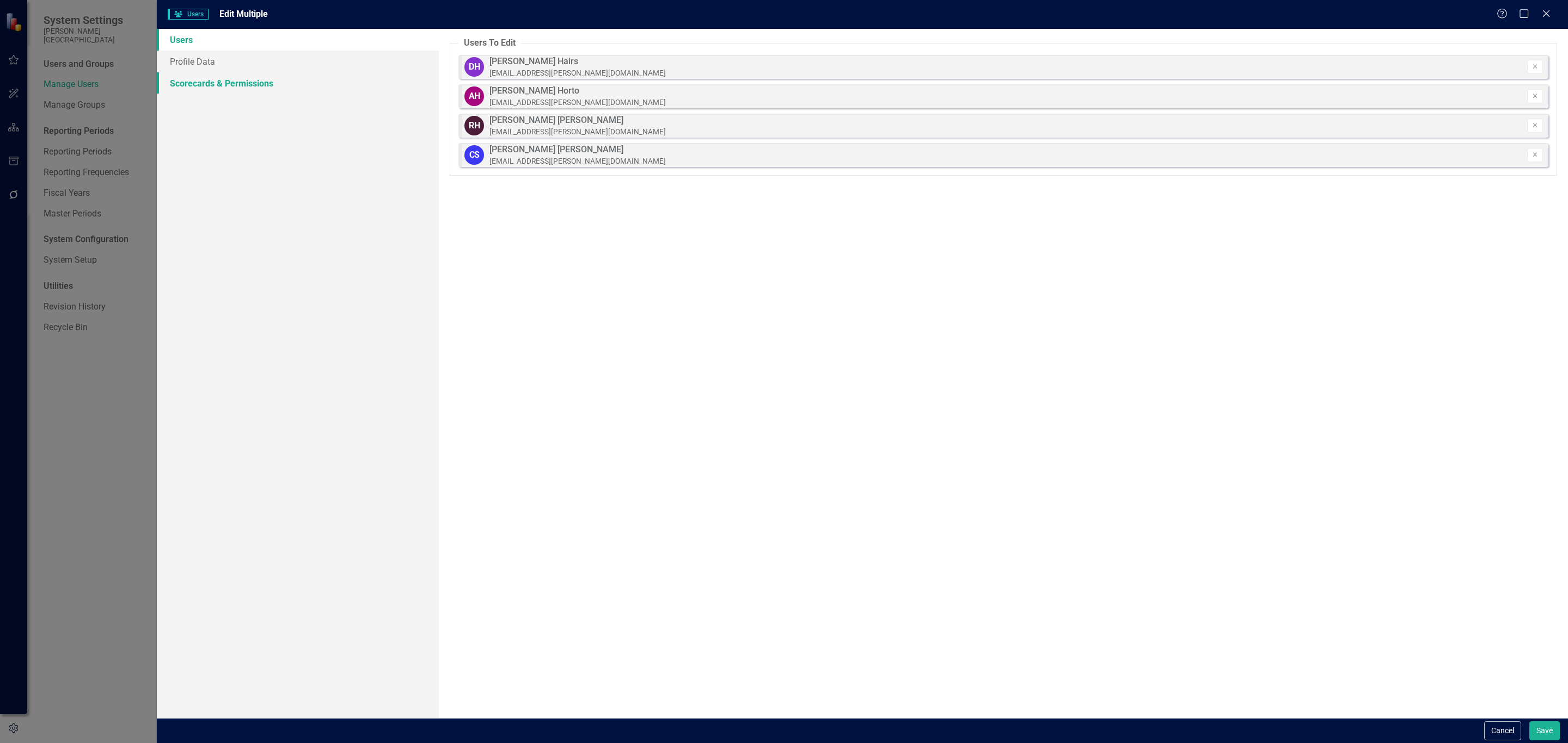
click at [252, 89] on link "Scorecards & Permissions" at bounding box center [298, 84] width 282 height 22
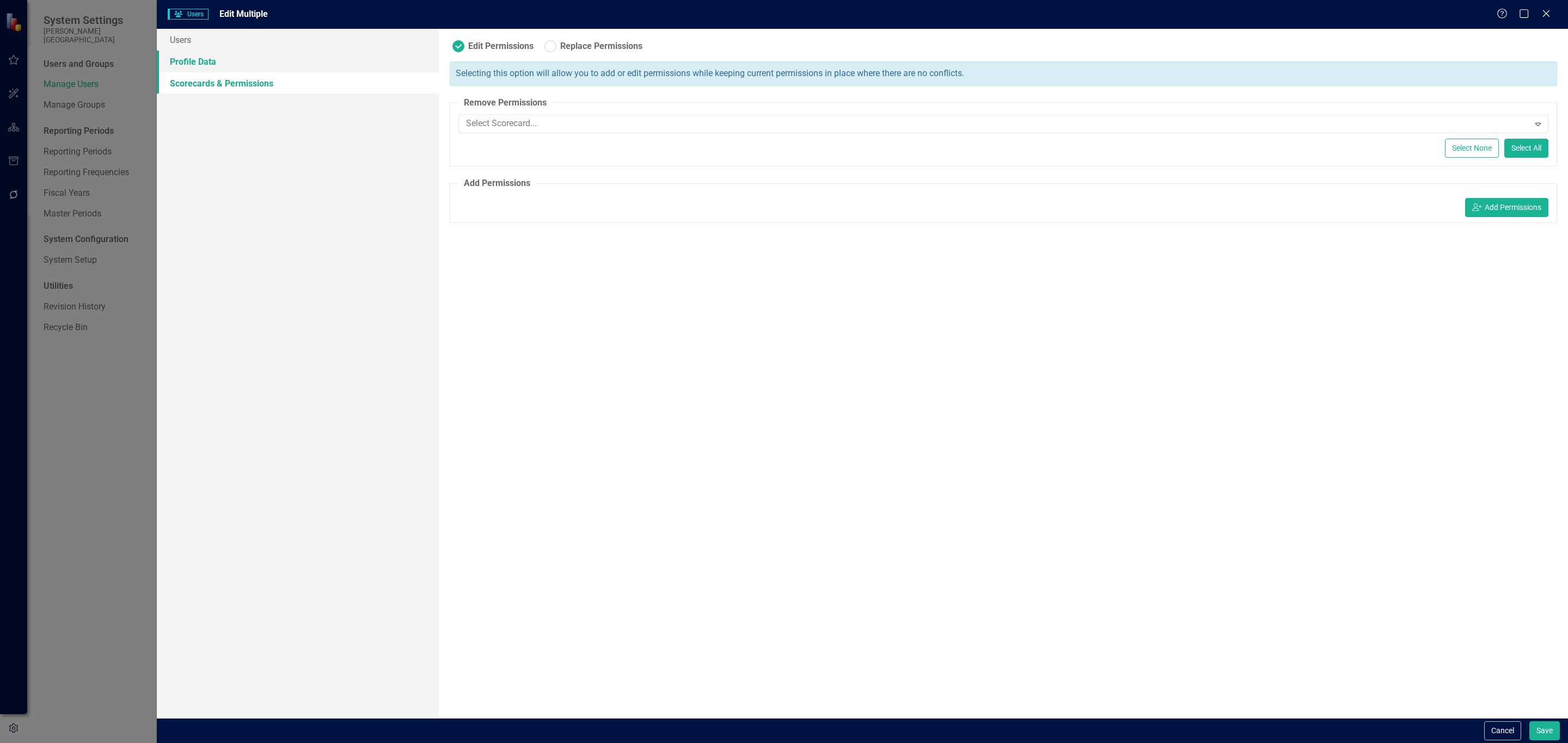
click at [246, 61] on link "Profile Data" at bounding box center [298, 61] width 282 height 22
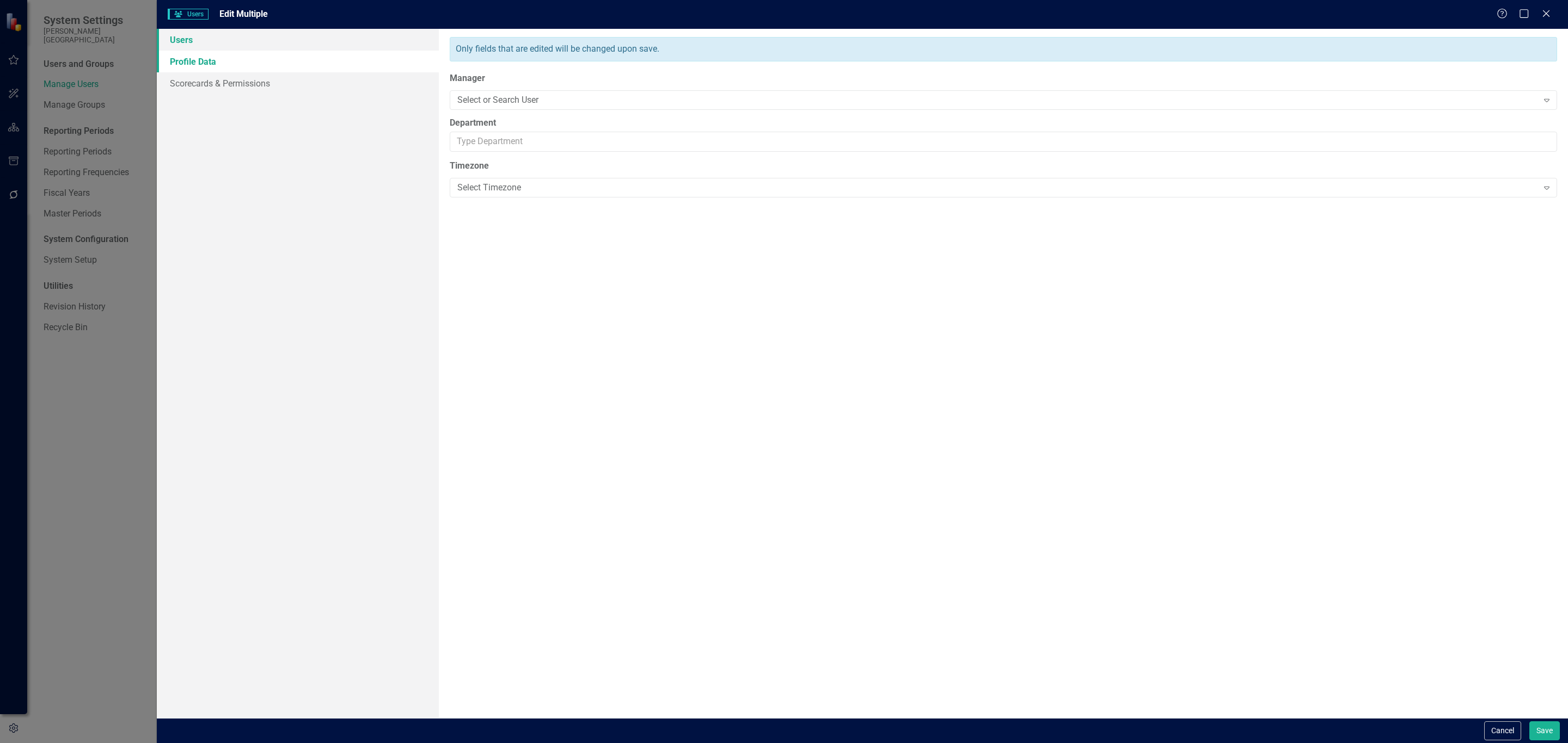
click at [232, 35] on link "Users" at bounding box center [298, 40] width 282 height 22
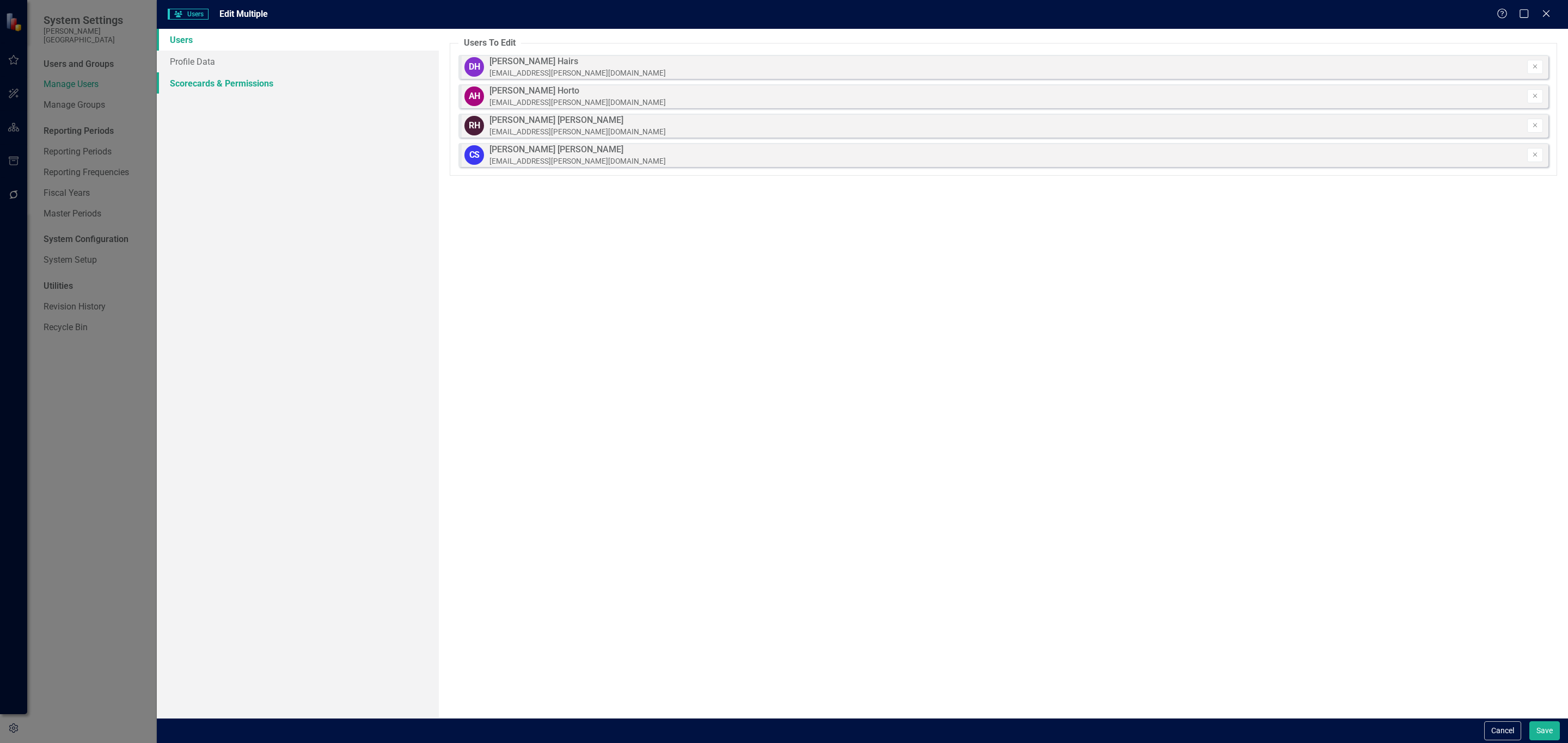
click at [252, 79] on link "Scorecards & Permissions" at bounding box center [298, 84] width 282 height 22
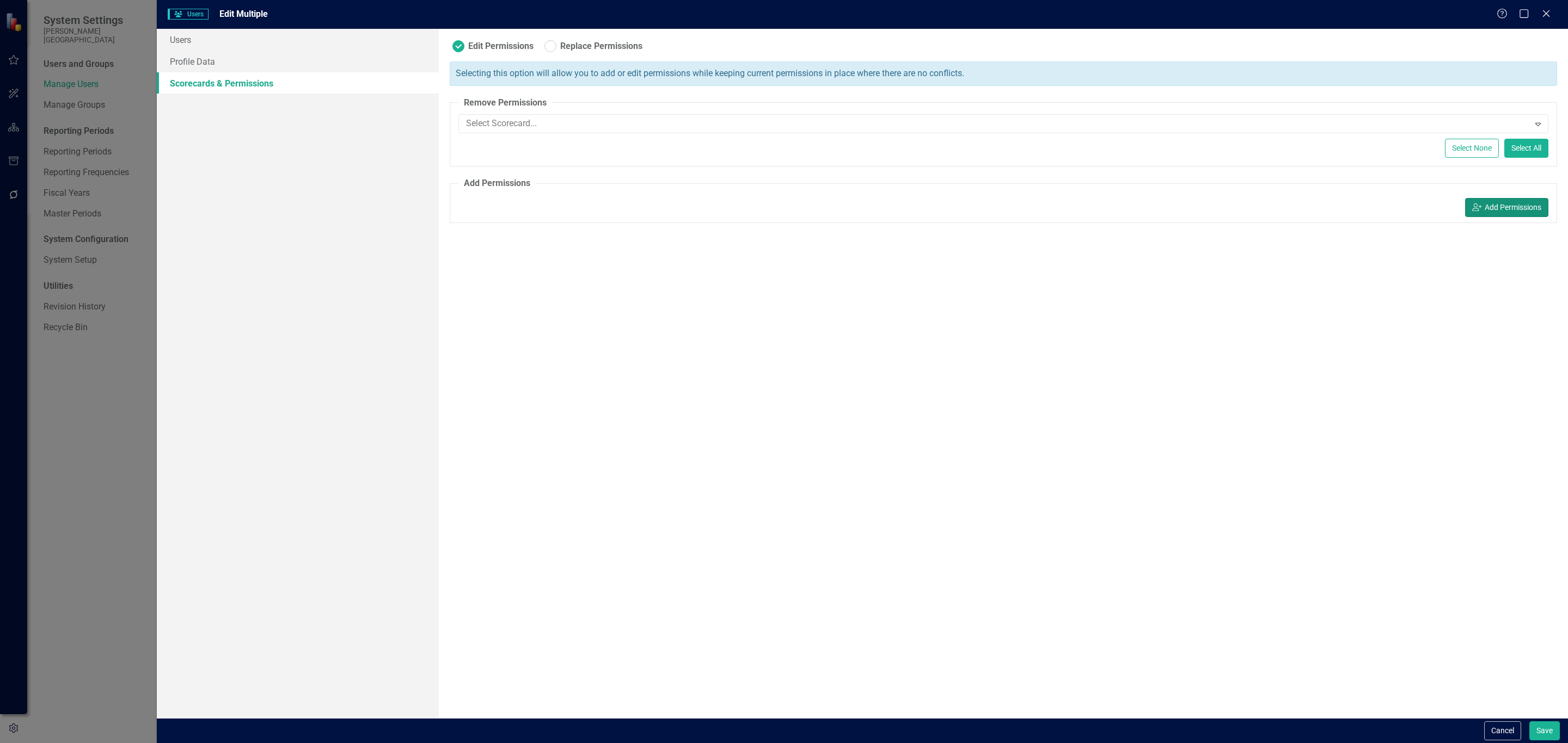
click at [1484, 217] on button "icon.userAdd Add Permissions" at bounding box center [1507, 207] width 84 height 19
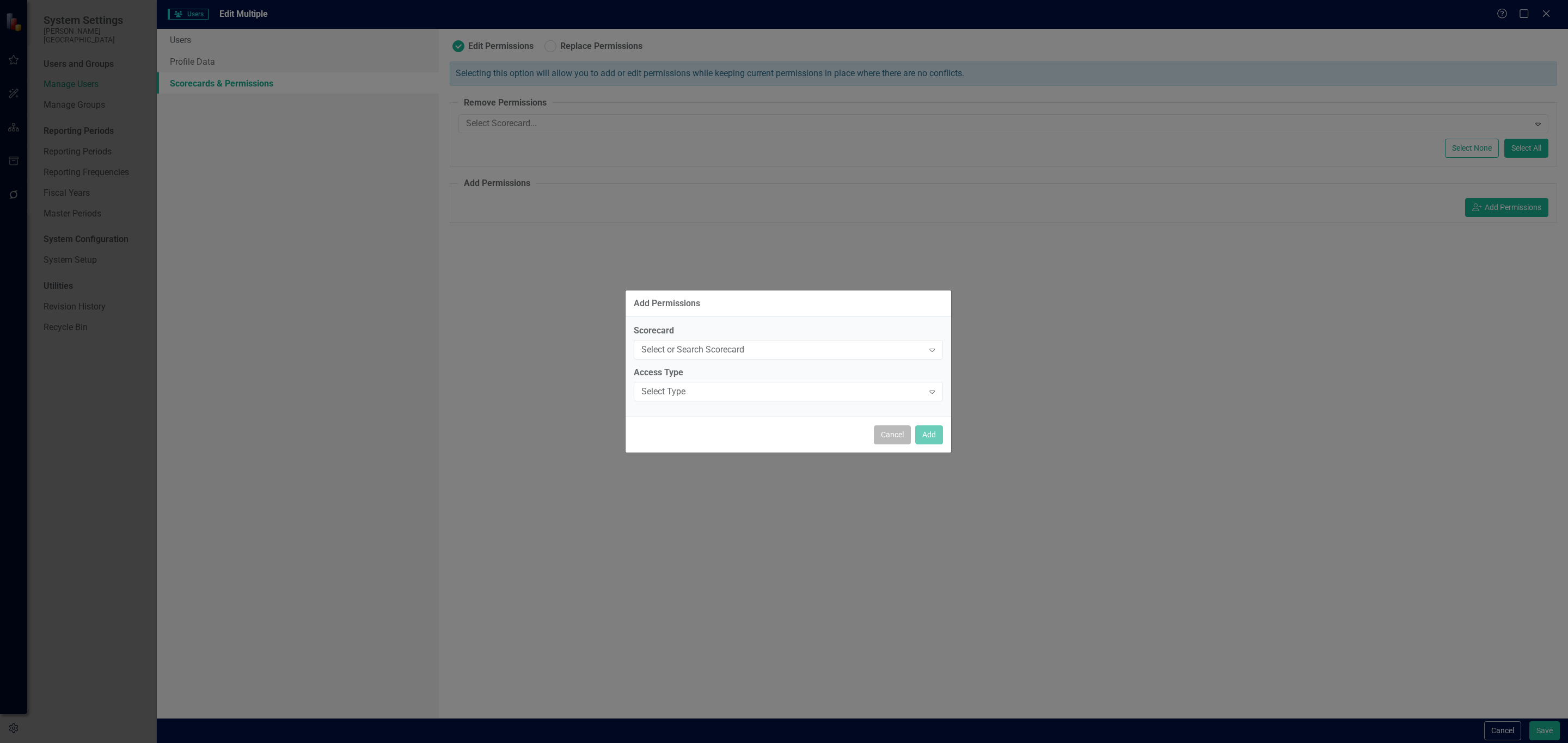
click at [881, 436] on button "Cancel" at bounding box center [892, 435] width 37 height 19
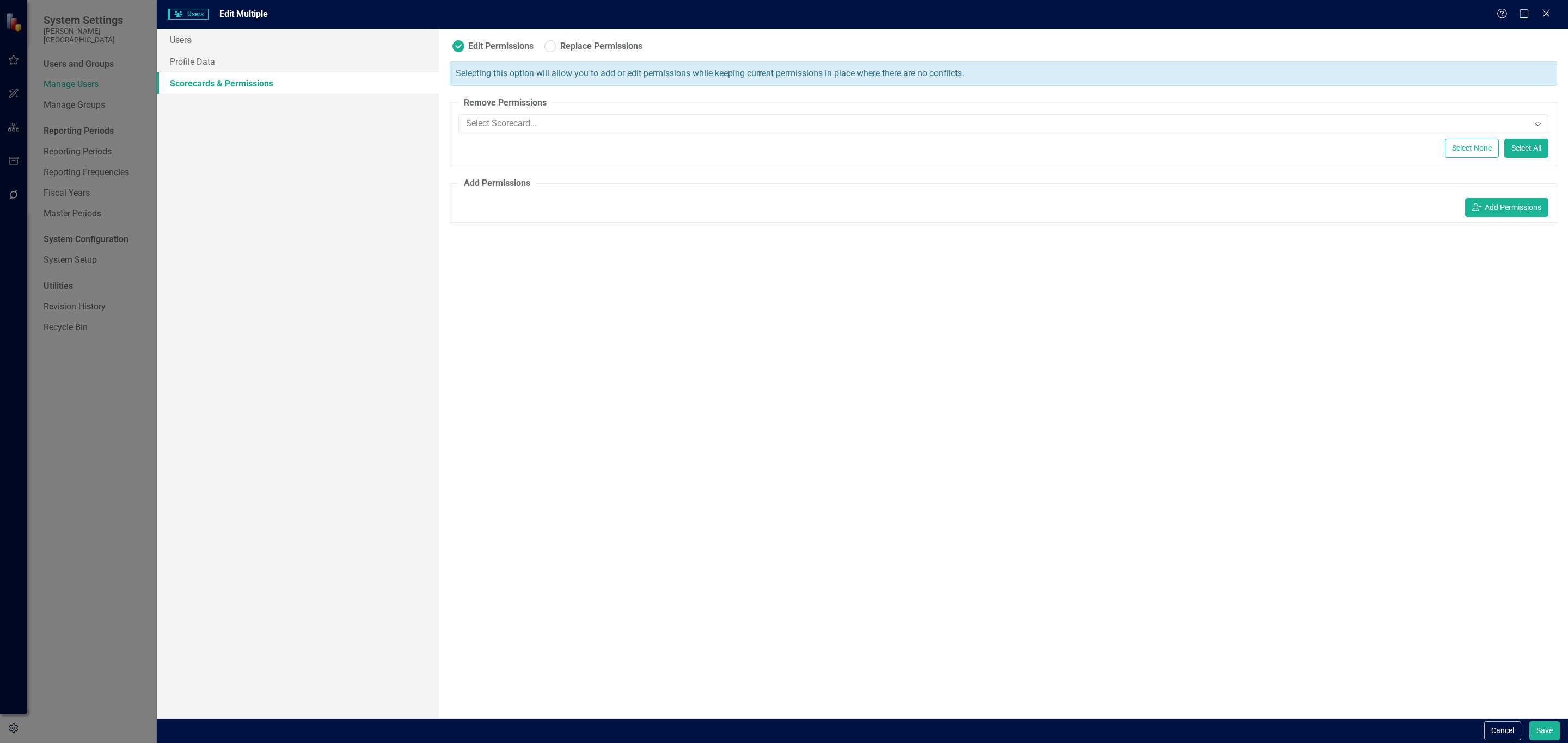
click at [560, 48] on label "Replace Permissions" at bounding box center [593, 46] width 98 height 12
click at [549, 48] on input "Replace Permissions" at bounding box center [545, 43] width 7 height 7
radio input "false"
radio input "true"
click at [1485, 150] on button "icon.userAdd Add Permissions" at bounding box center [1507, 150] width 84 height 19
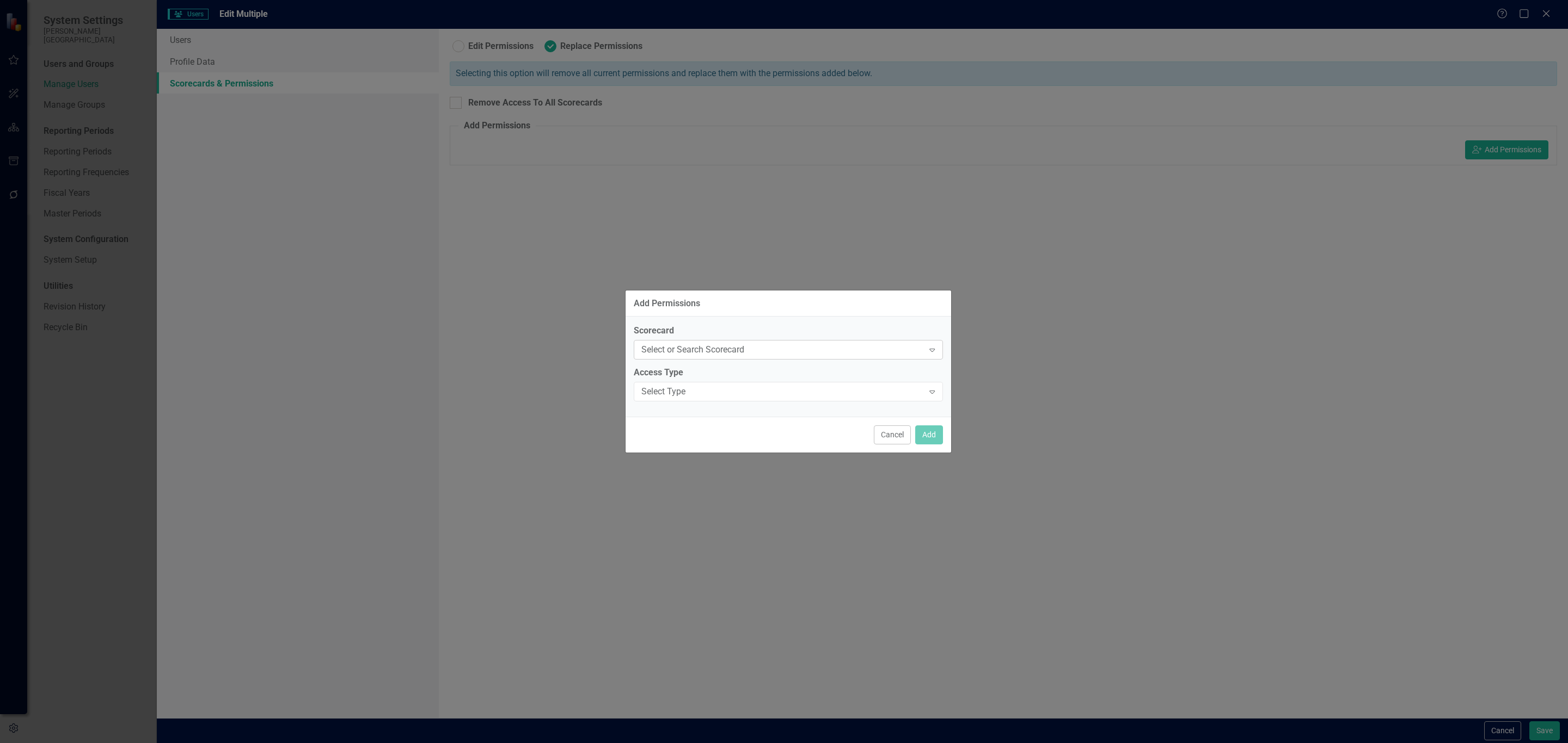
click at [790, 346] on div "Select or Search Scorecard" at bounding box center [782, 350] width 282 height 13
click at [772, 384] on div "[PERSON_NAME][GEOGRAPHIC_DATA]" at bounding box center [790, 386] width 292 height 13
click at [772, 391] on div "Select Type" at bounding box center [782, 392] width 282 height 13
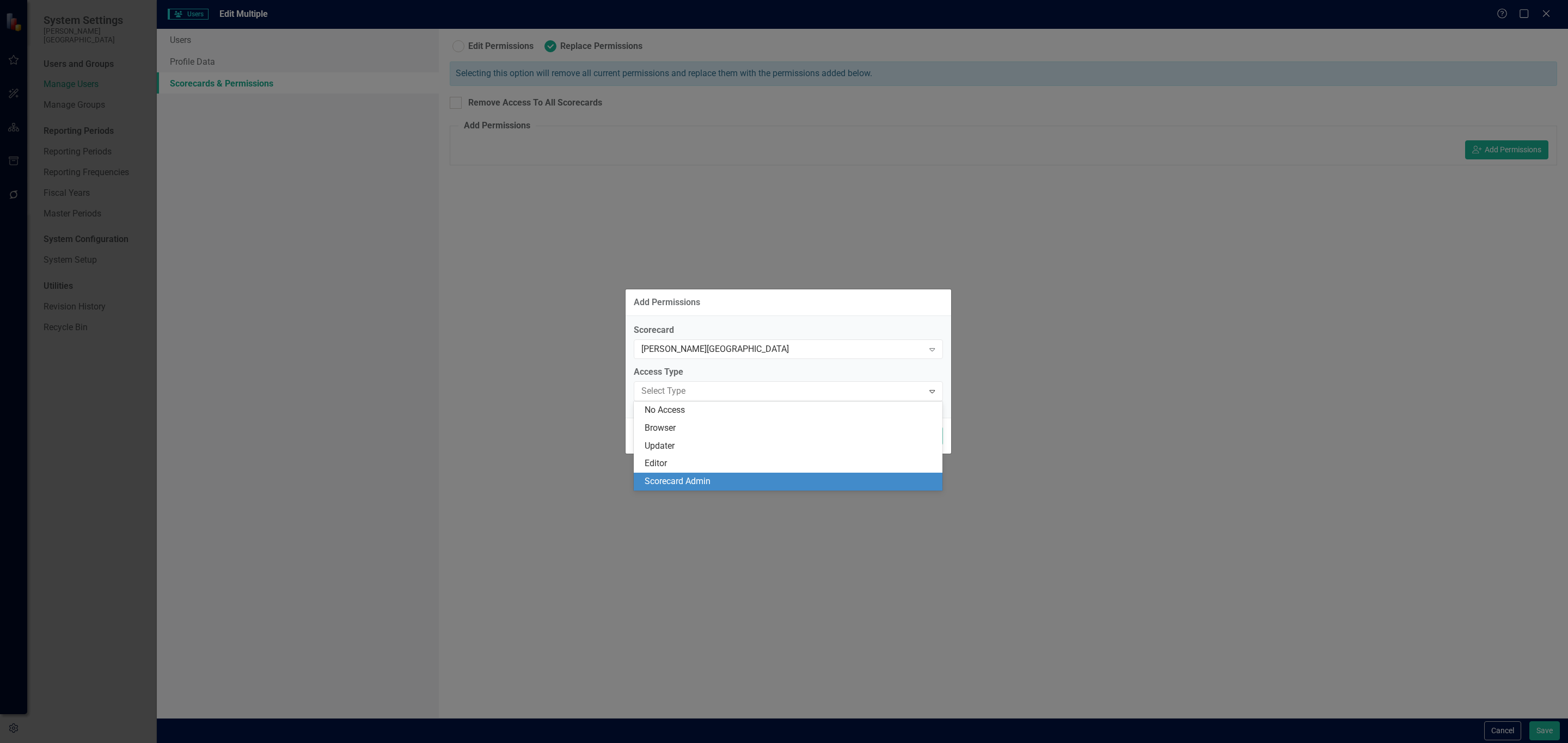
click at [955, 537] on div "Add Permissions Scorecard [PERSON_NAME] College Expand Access Type 5 results av…" at bounding box center [784, 372] width 1568 height 743
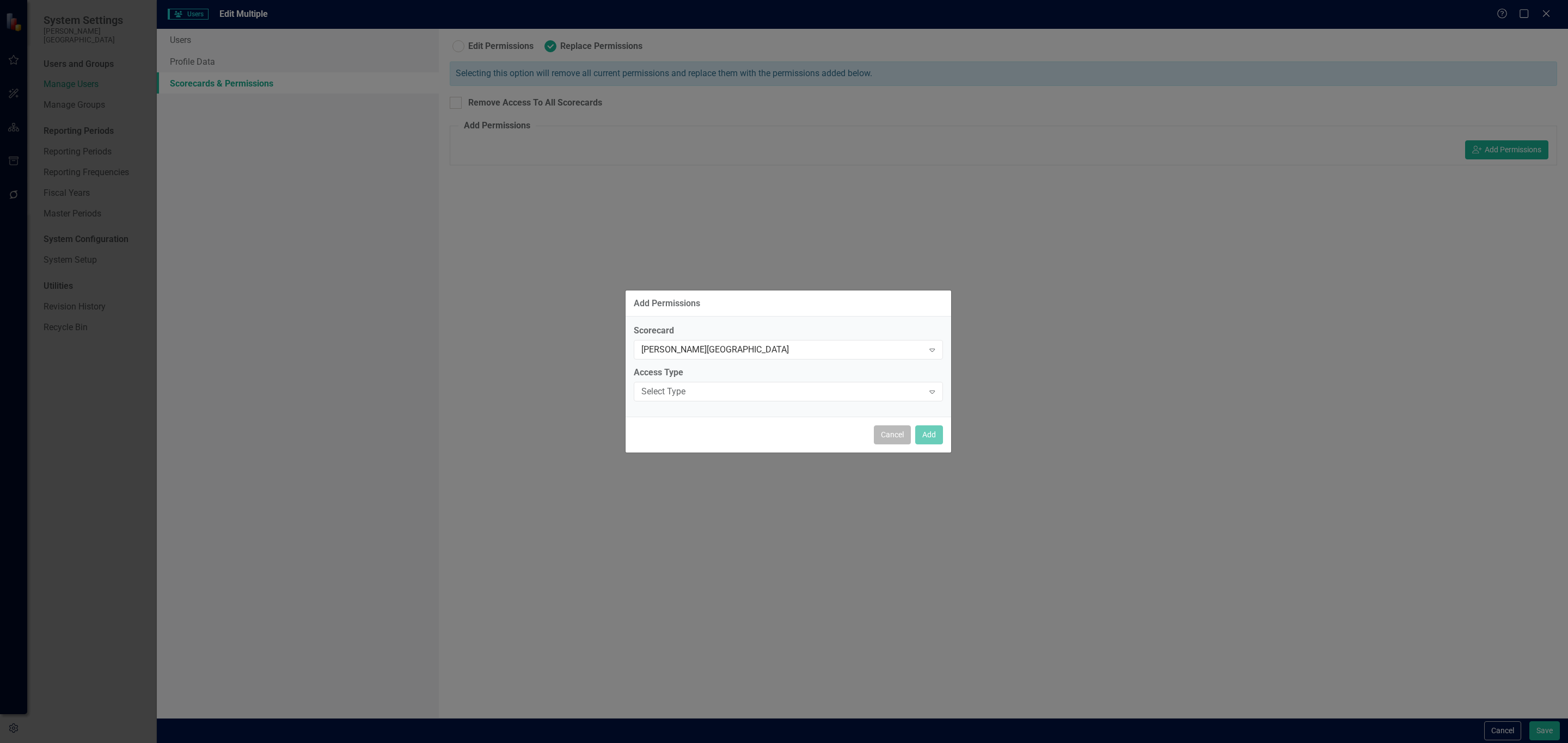
click at [893, 445] on button "Cancel" at bounding box center [892, 435] width 37 height 19
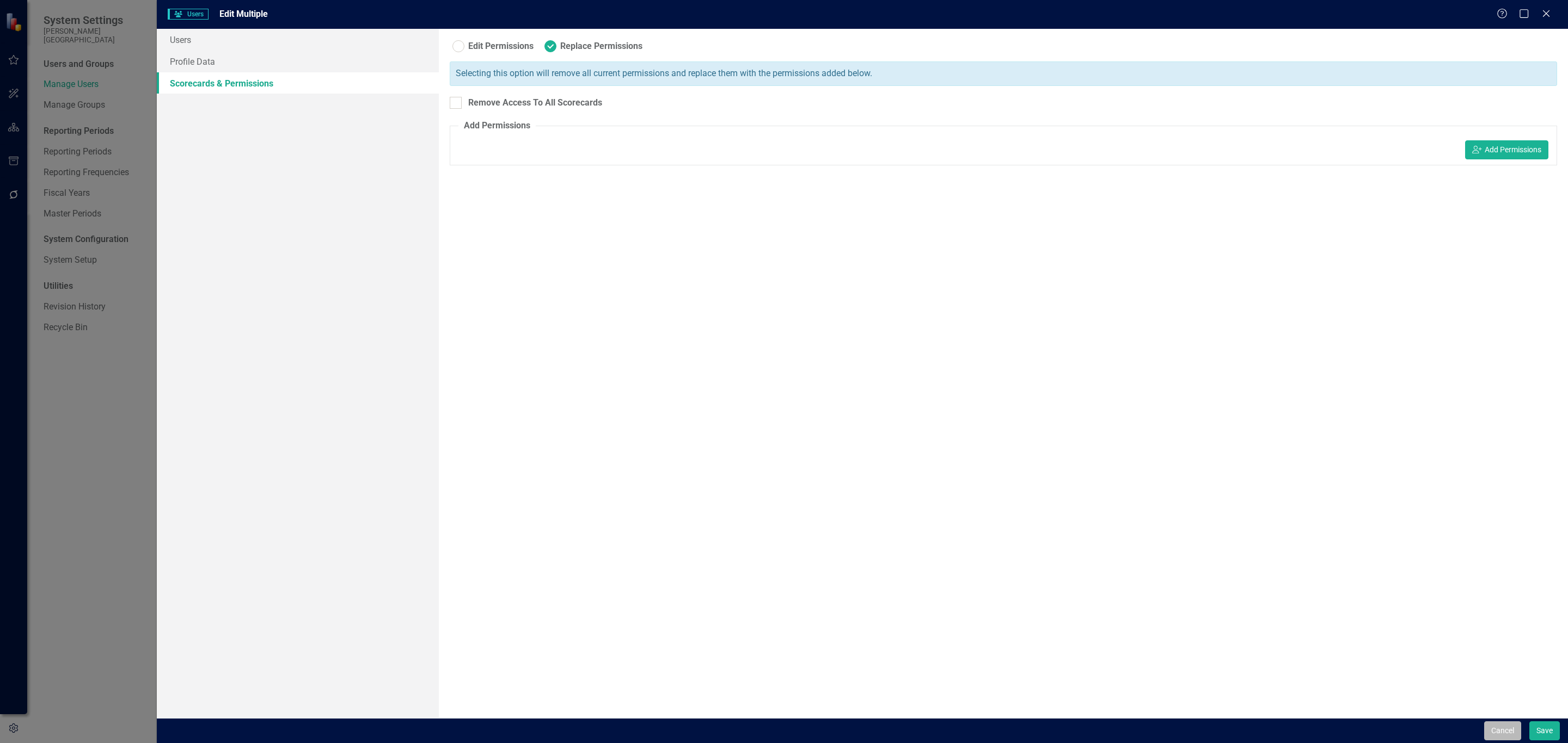
click at [1501, 733] on button "Cancel" at bounding box center [1502, 731] width 37 height 19
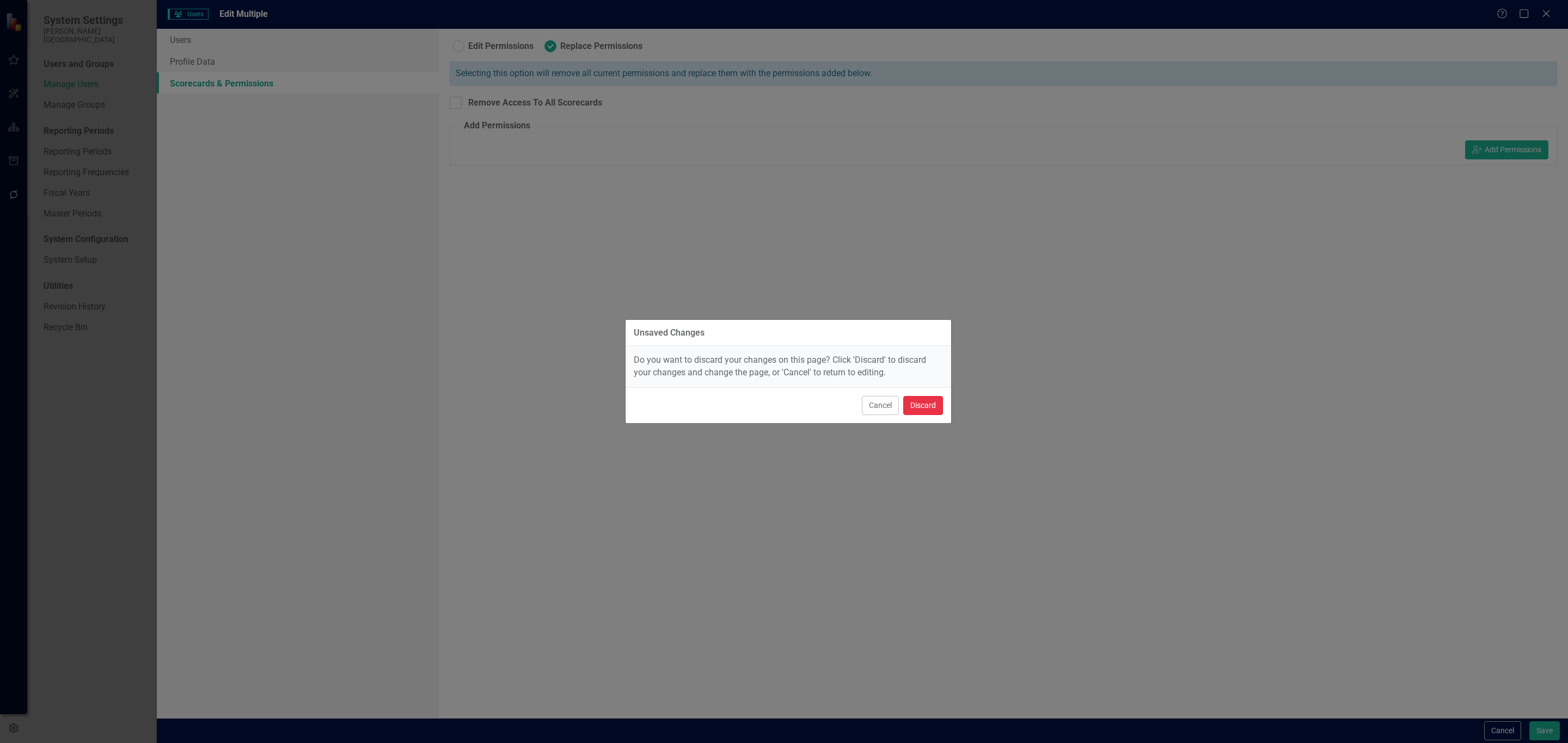
click at [934, 407] on button "Discard" at bounding box center [923, 406] width 40 height 19
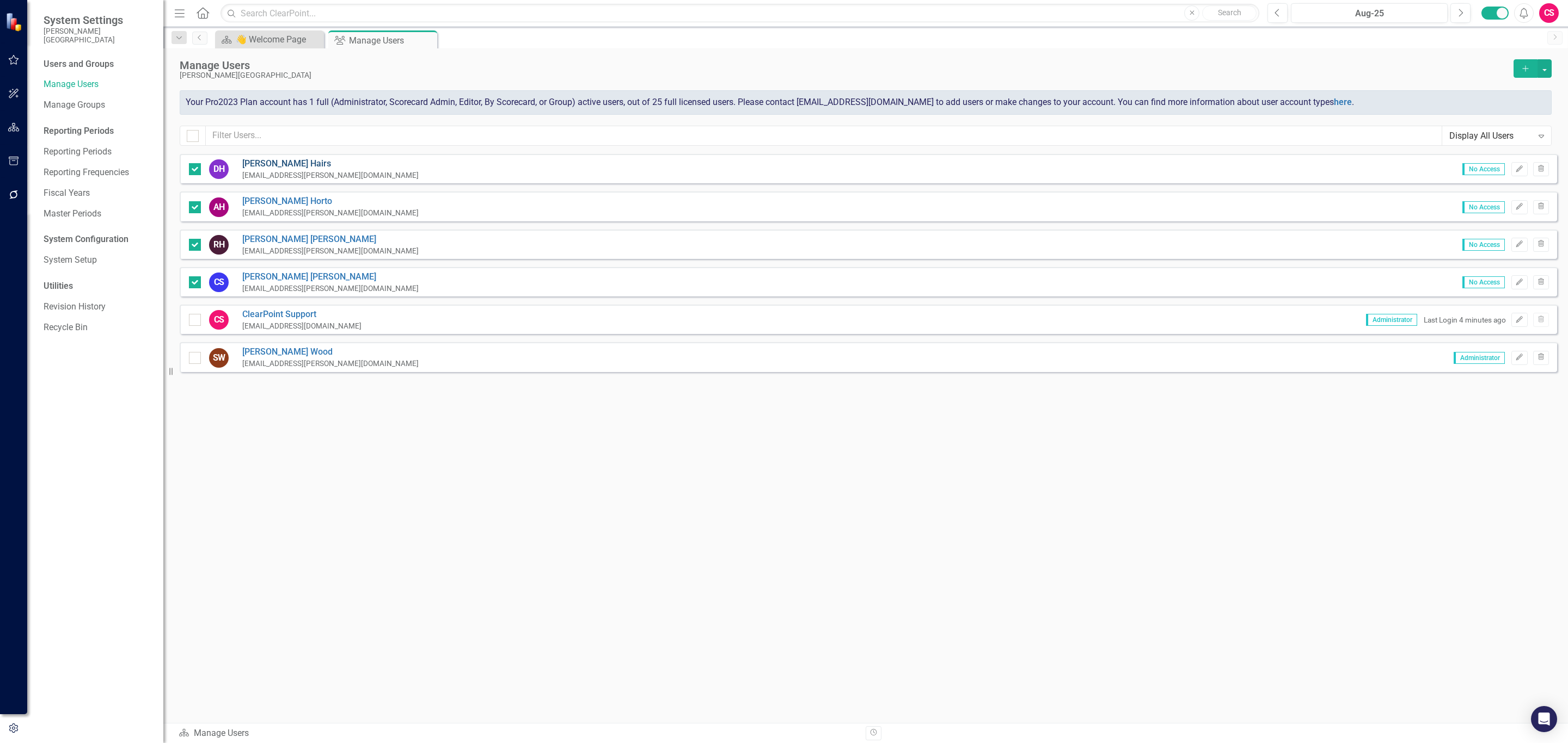
click at [275, 165] on link "[PERSON_NAME] Hairs" at bounding box center [330, 164] width 176 height 13
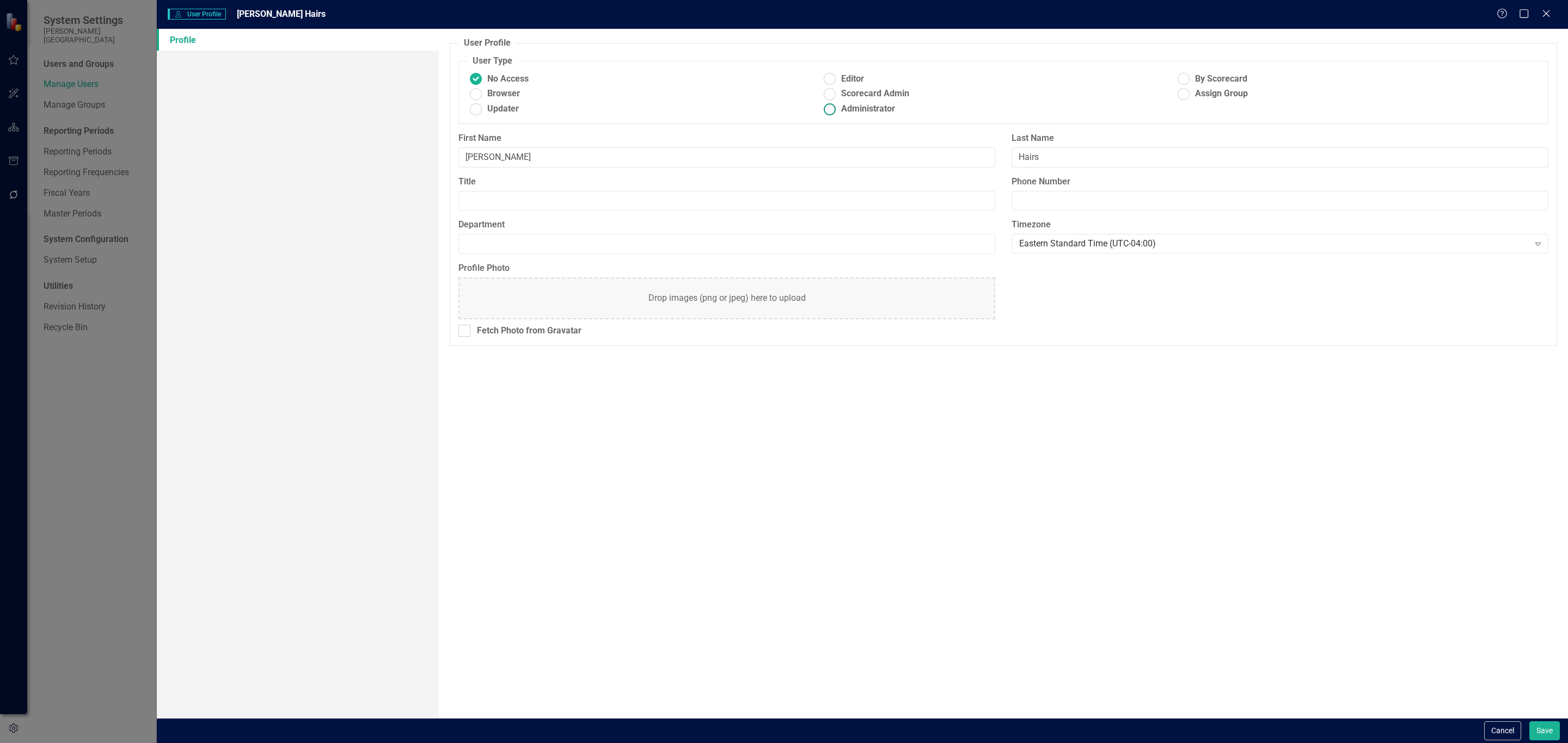
click at [827, 115] on ins at bounding box center [830, 109] width 17 height 17
click at [827, 115] on input "Administrator" at bounding box center [830, 109] width 17 height 17
radio input "true"
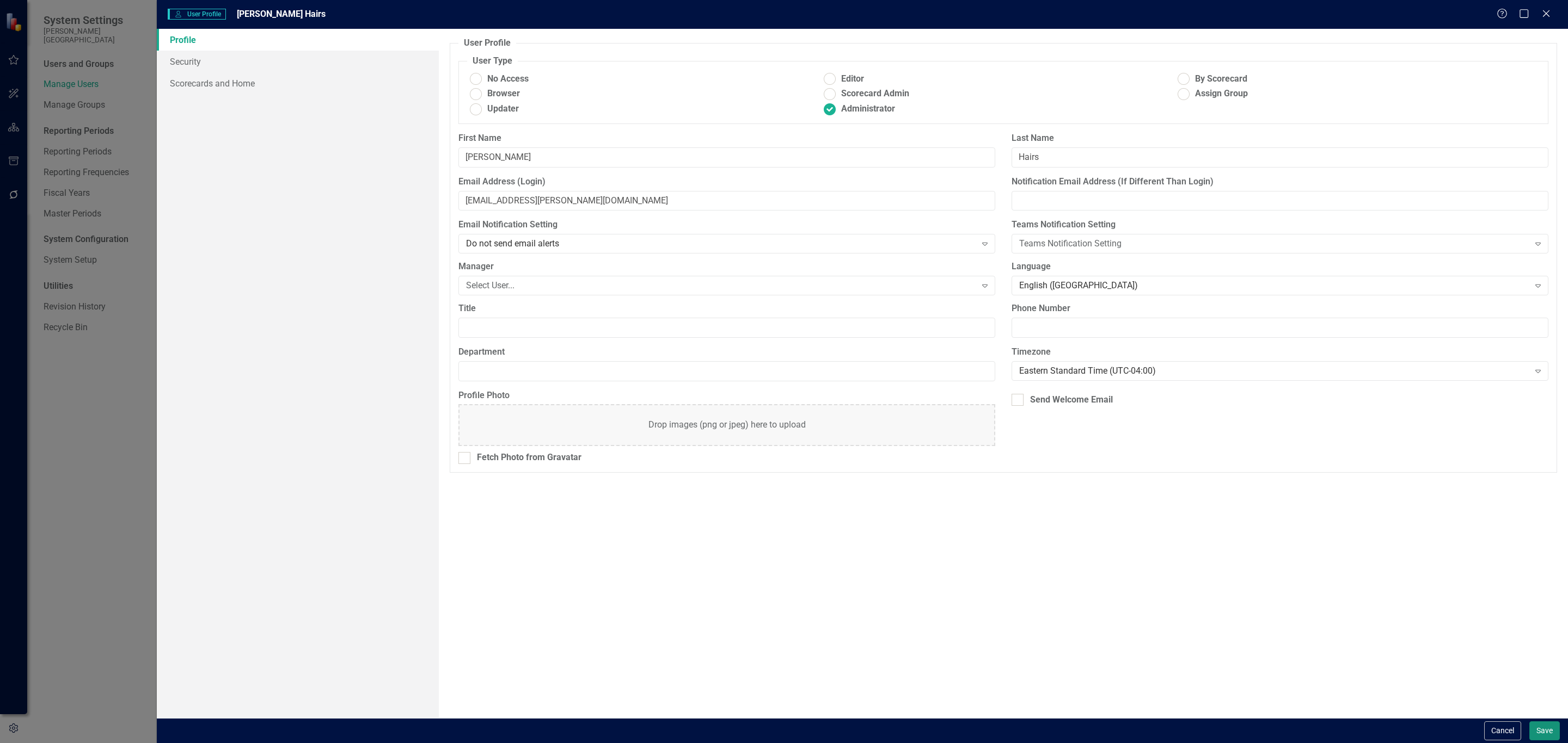
click at [1546, 725] on button "Save" at bounding box center [1545, 731] width 31 height 19
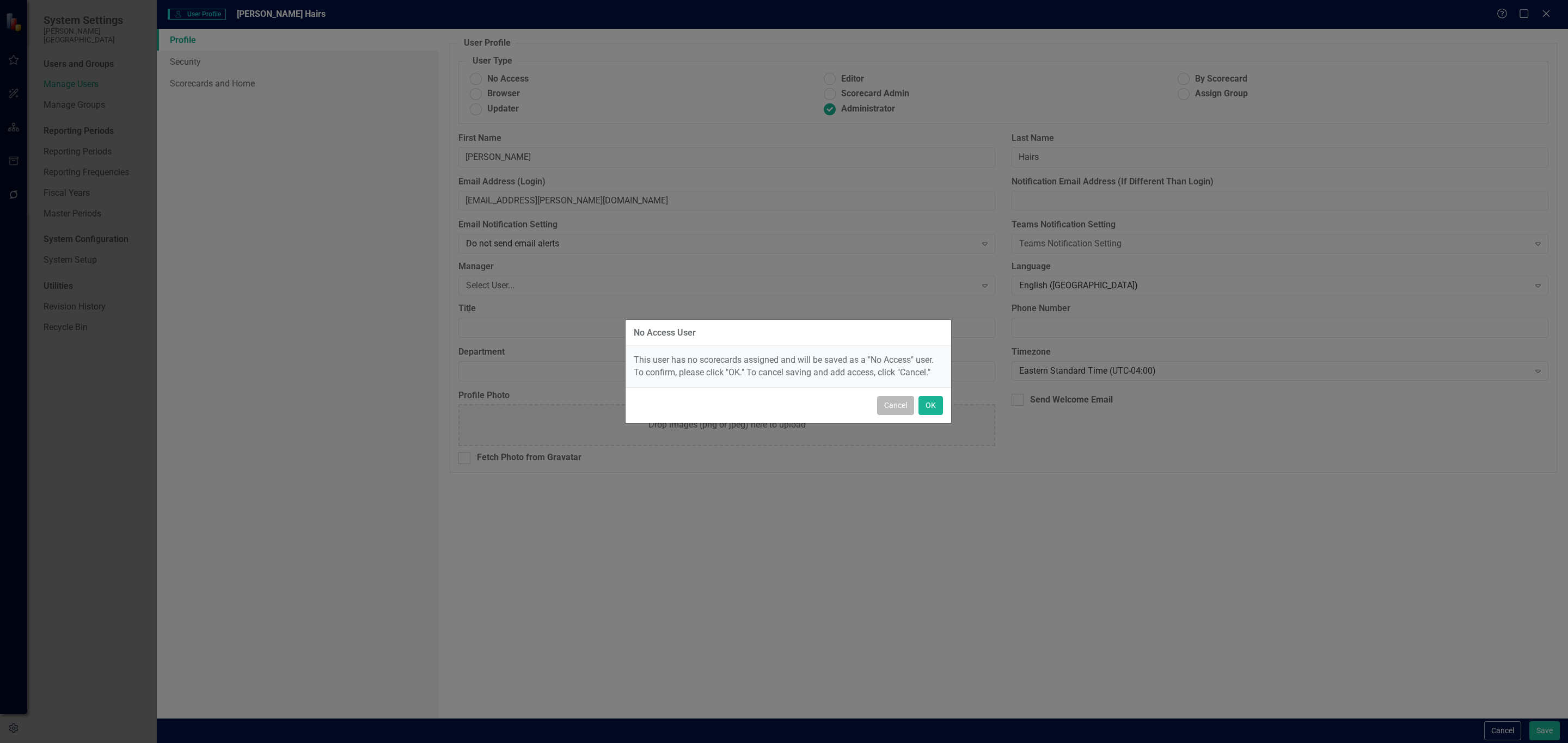
click at [889, 408] on button "Cancel" at bounding box center [895, 406] width 37 height 19
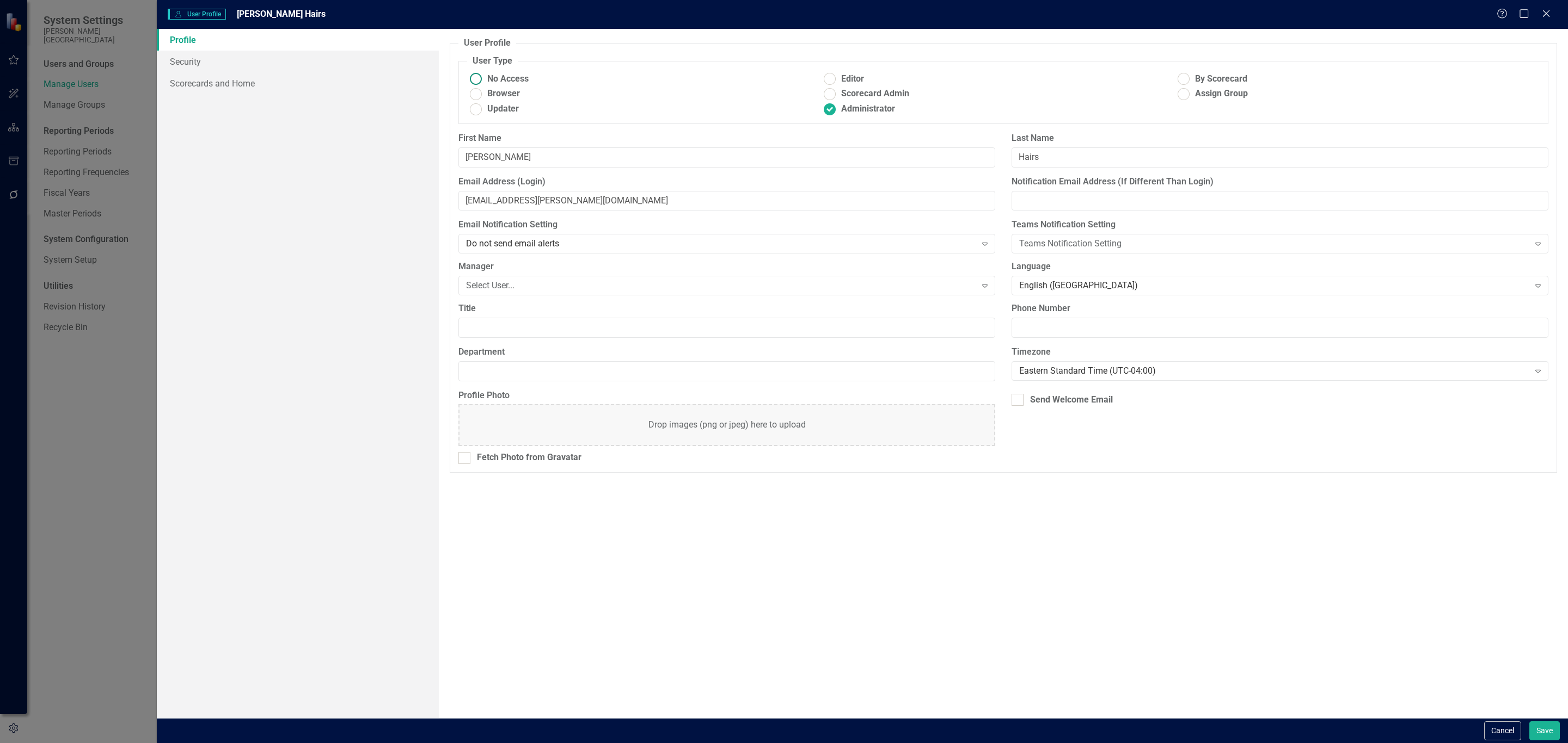
click at [513, 73] on span "No Access" at bounding box center [508, 79] width 42 height 13
click at [484, 73] on input "No Access" at bounding box center [477, 79] width 17 height 17
radio input "true"
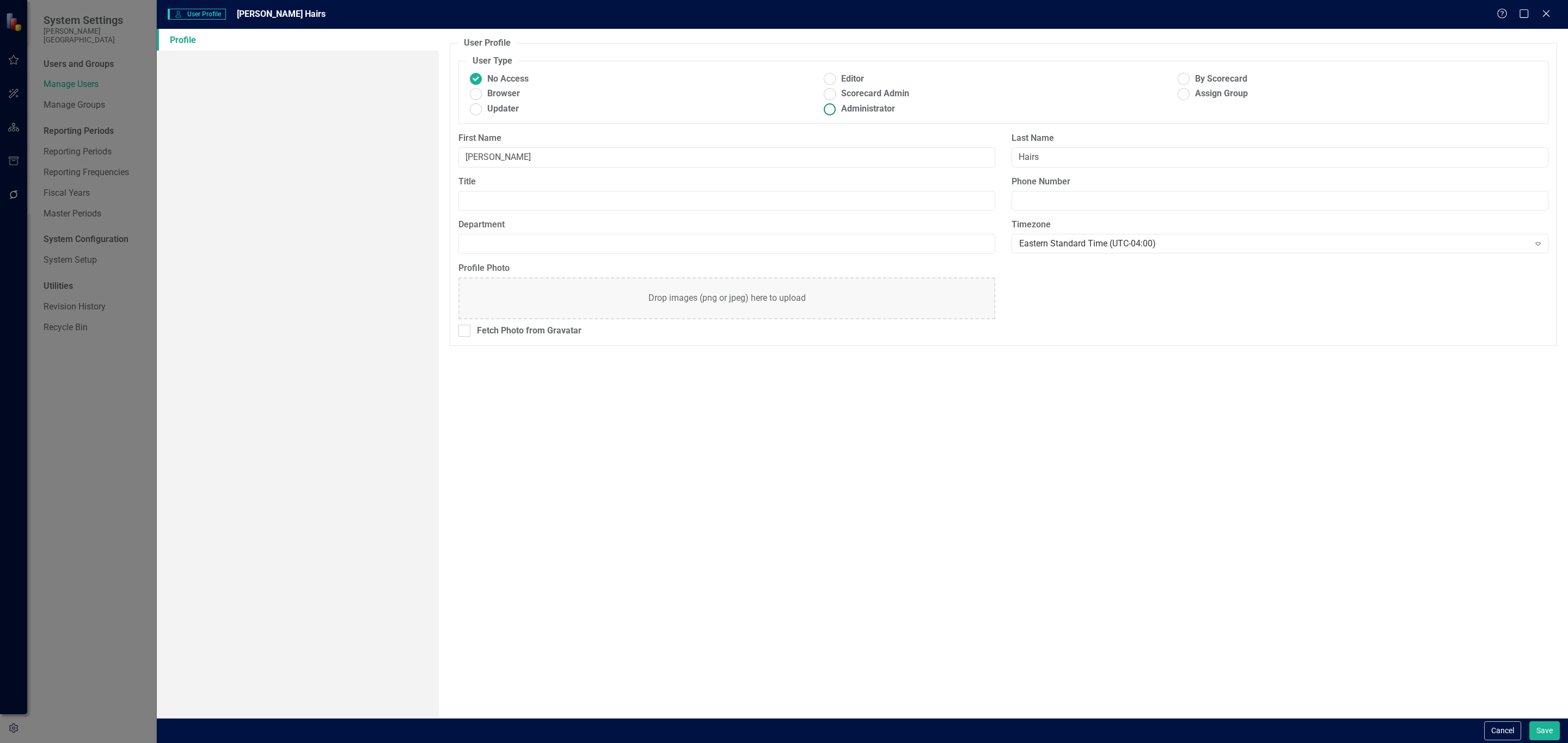
click at [840, 108] on label "Administrator" at bounding box center [998, 109] width 354 height 13
click at [839, 108] on input "Administrator" at bounding box center [830, 109] width 17 height 17
radio input "true"
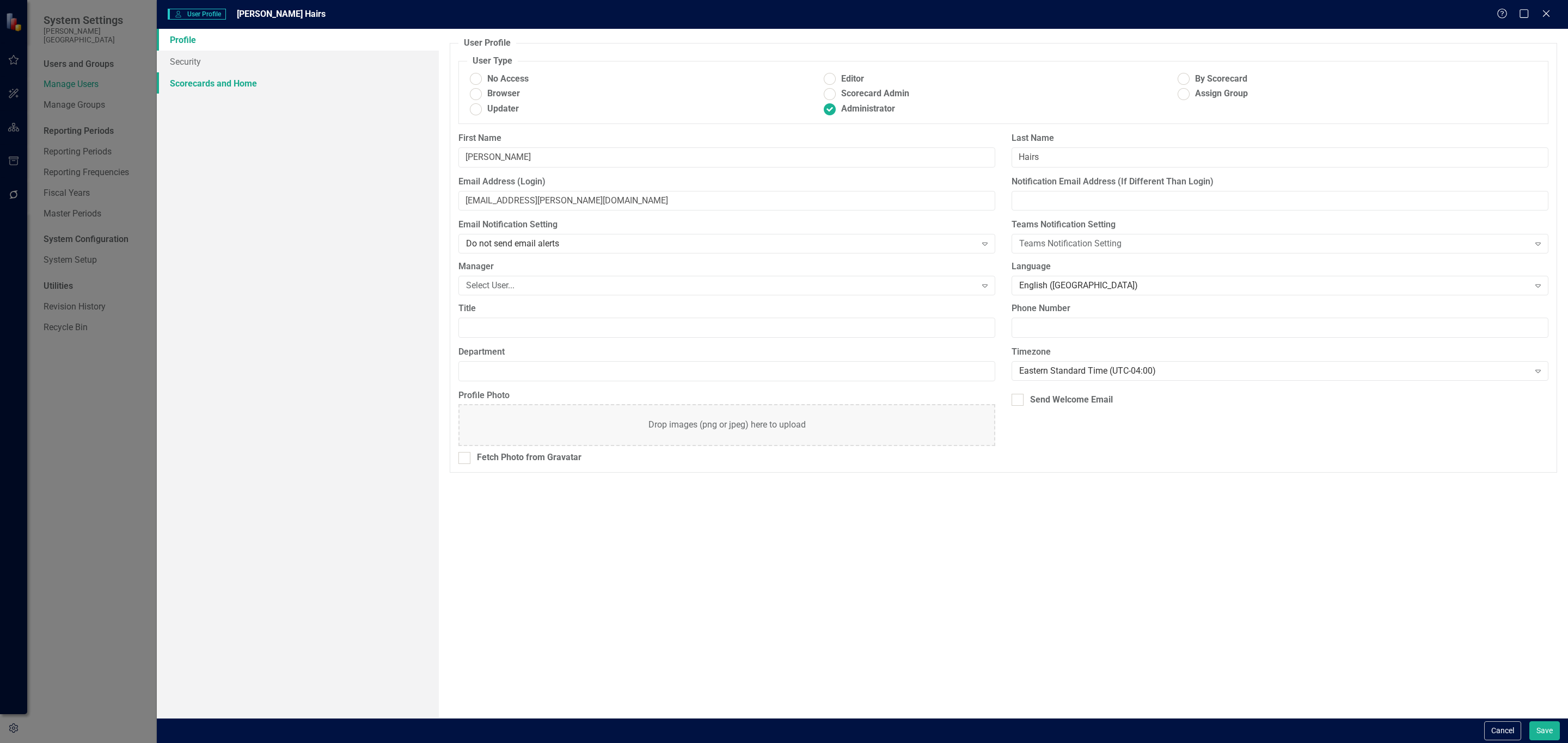
click at [254, 88] on link "Scorecards and Home" at bounding box center [298, 84] width 282 height 22
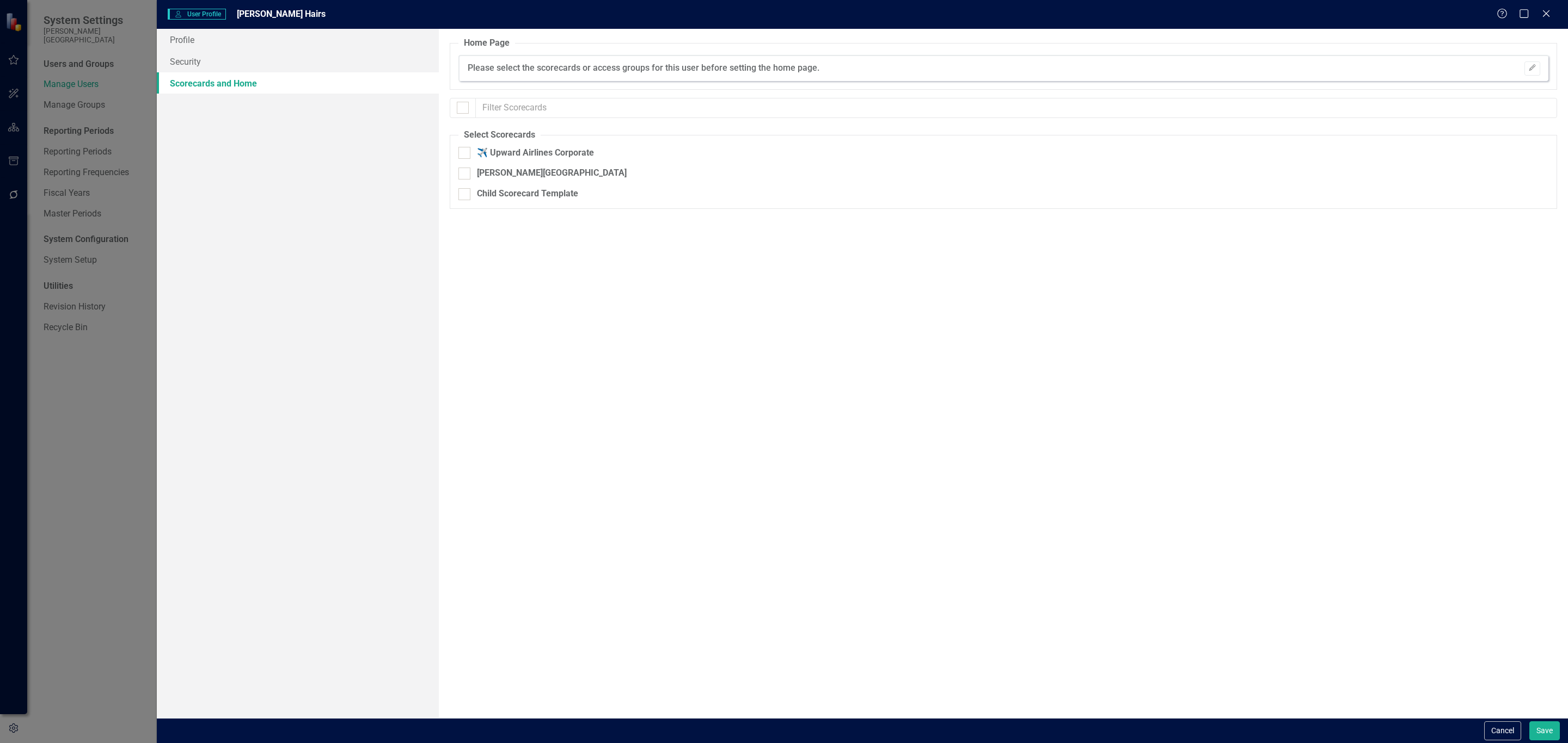
checkbox input "false"
click at [476, 171] on div "[PERSON_NAME][GEOGRAPHIC_DATA]" at bounding box center [946, 173] width 976 height 13
click at [466, 171] on input "[PERSON_NAME][GEOGRAPHIC_DATA]" at bounding box center [462, 171] width 7 height 7
checkbox input "true"
click at [1542, 725] on button "Save" at bounding box center [1545, 731] width 31 height 19
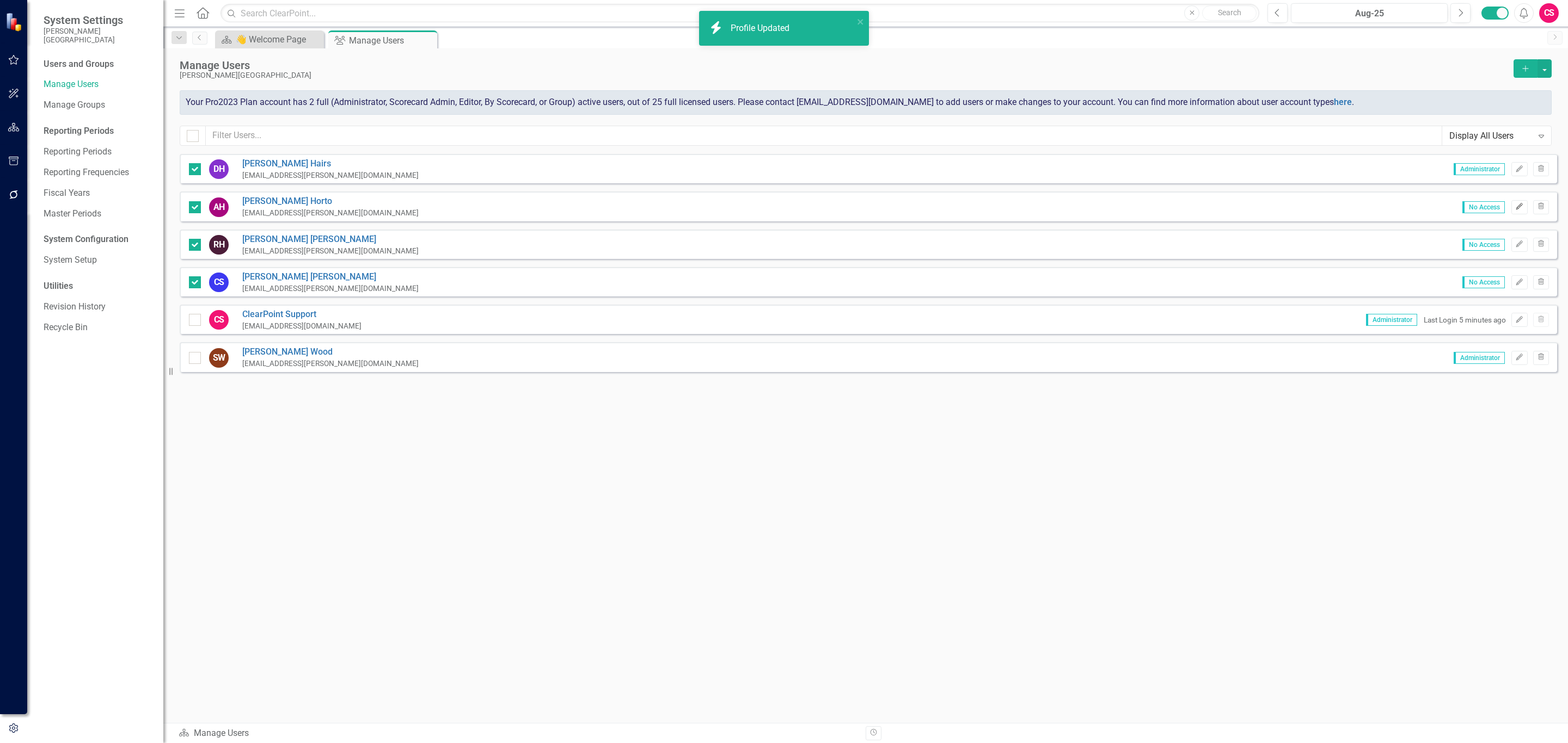
click at [1517, 204] on icon "Edit" at bounding box center [1519, 207] width 9 height 7
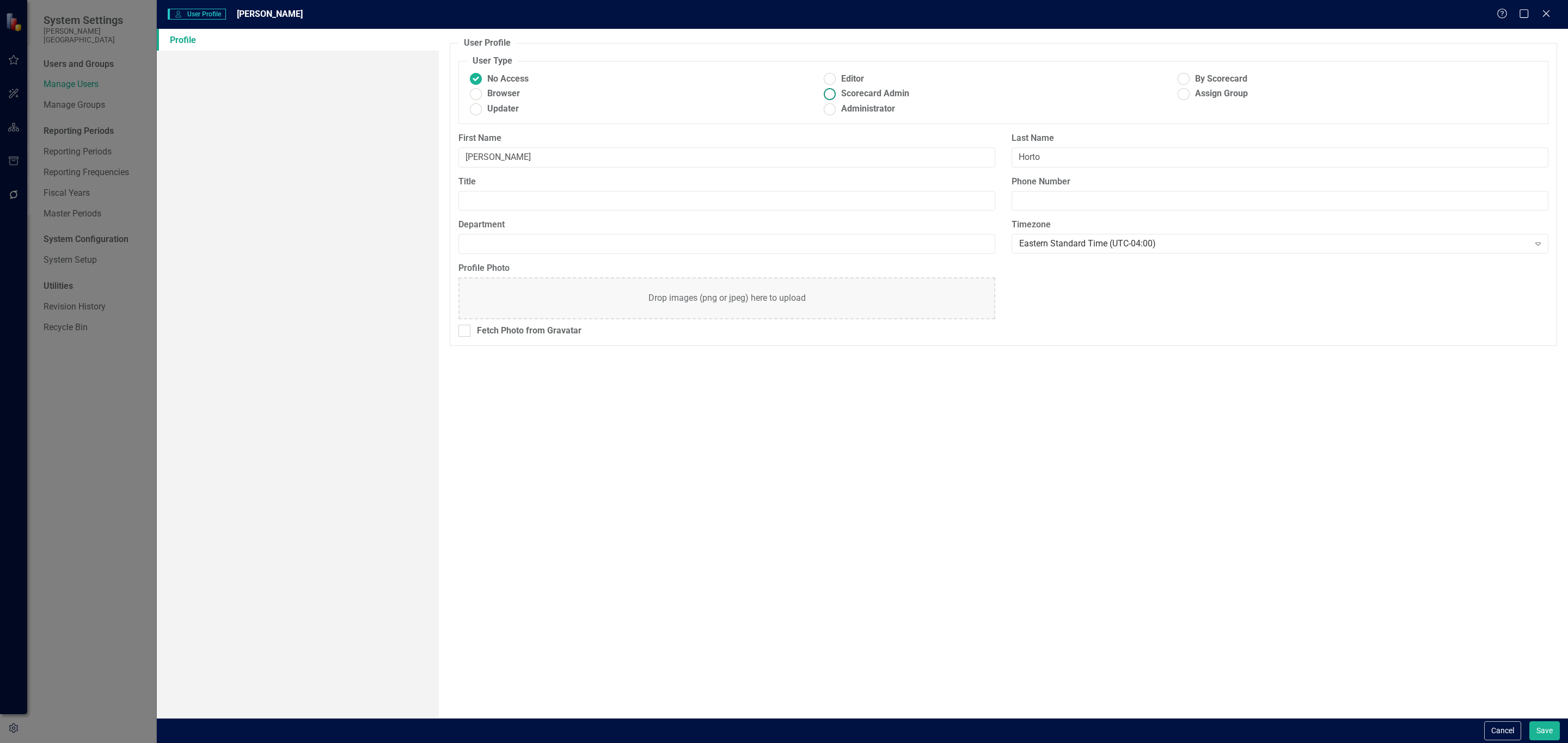
click at [842, 100] on span "Scorecard Admin" at bounding box center [876, 94] width 68 height 13
click at [839, 100] on input "Scorecard Admin" at bounding box center [830, 94] width 17 height 17
radio input "true"
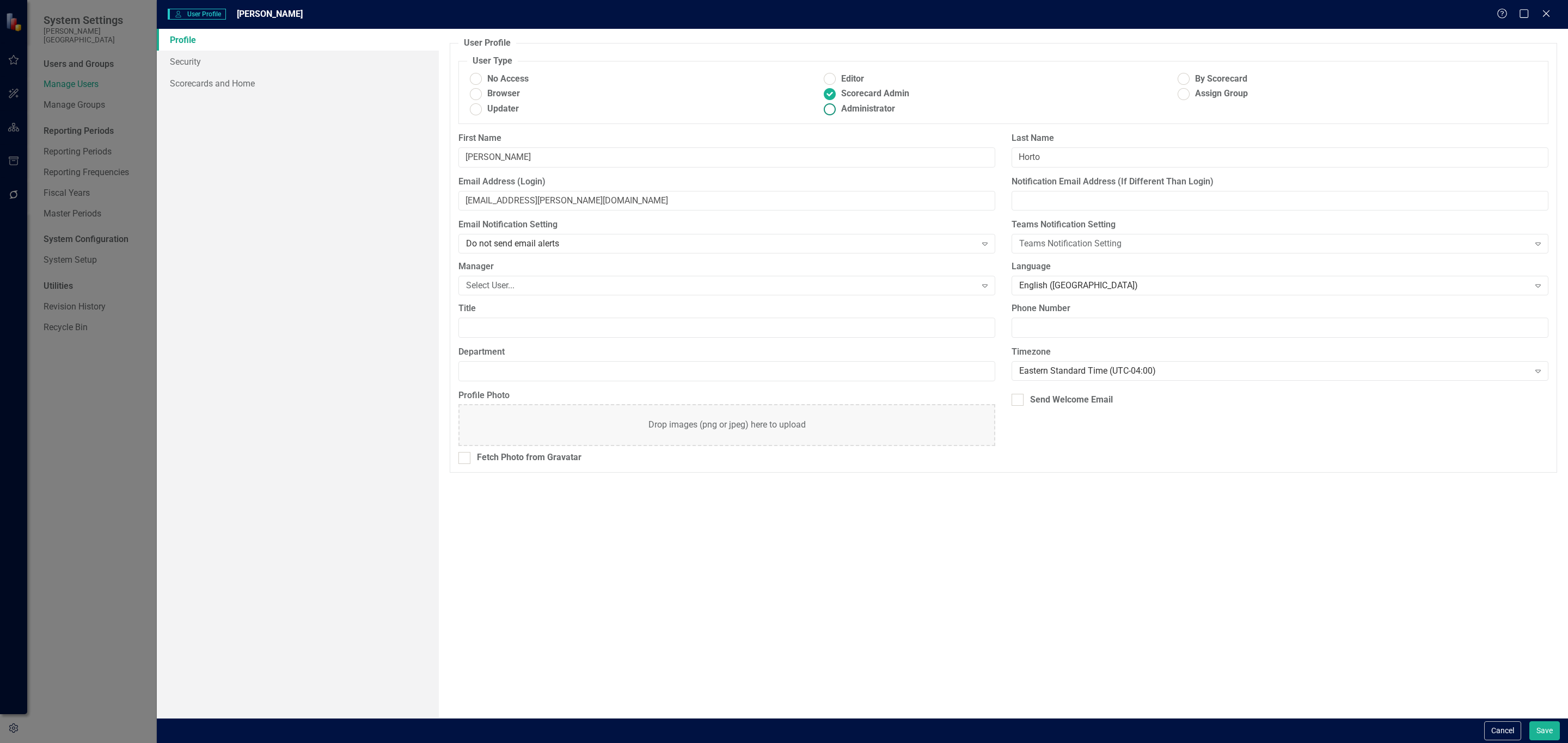
click at [836, 107] on ins at bounding box center [830, 109] width 17 height 17
click at [836, 107] on input "Administrator" at bounding box center [830, 109] width 17 height 17
radio input "true"
click at [215, 60] on link "Security" at bounding box center [298, 61] width 282 height 22
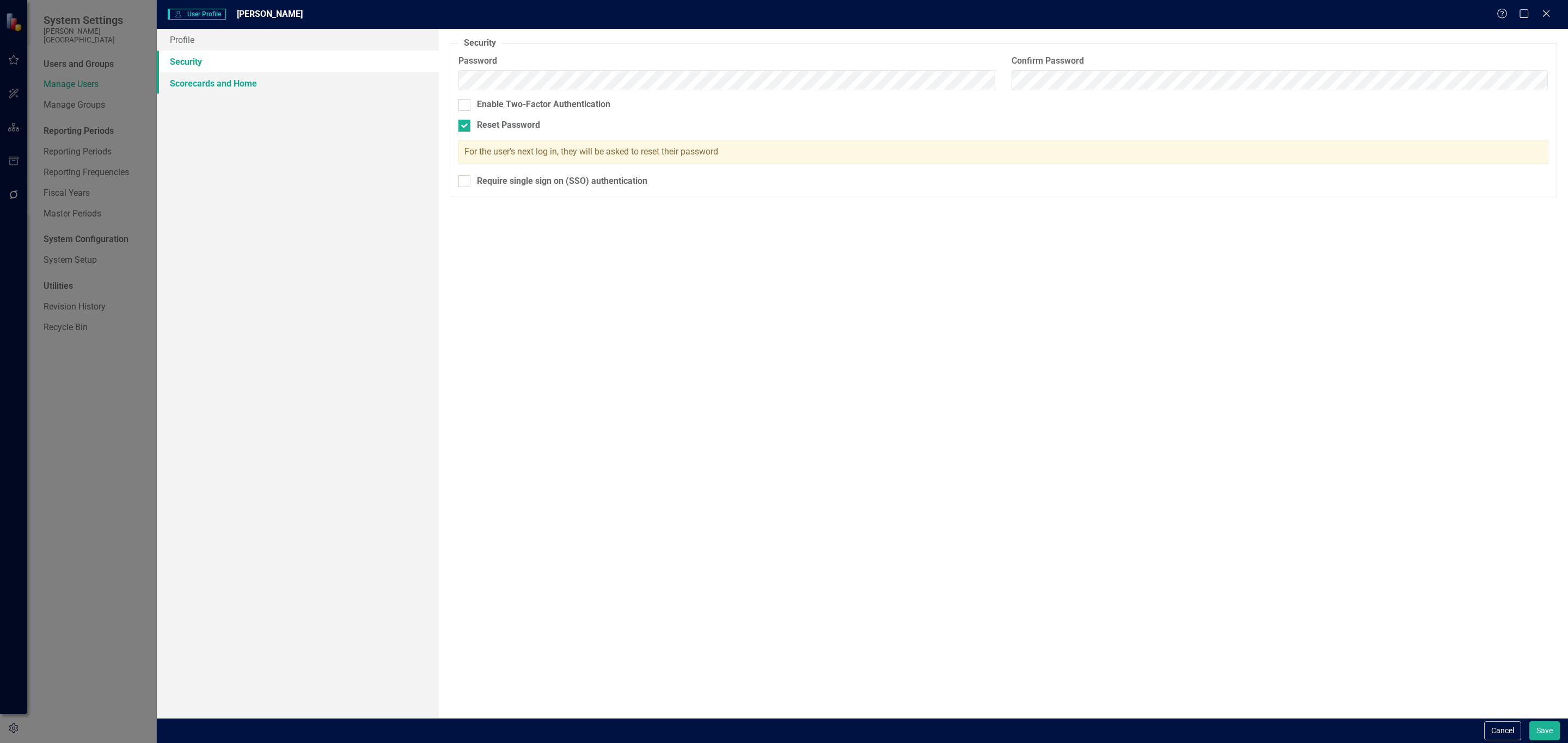
click at [215, 78] on link "Scorecards and Home" at bounding box center [298, 84] width 282 height 22
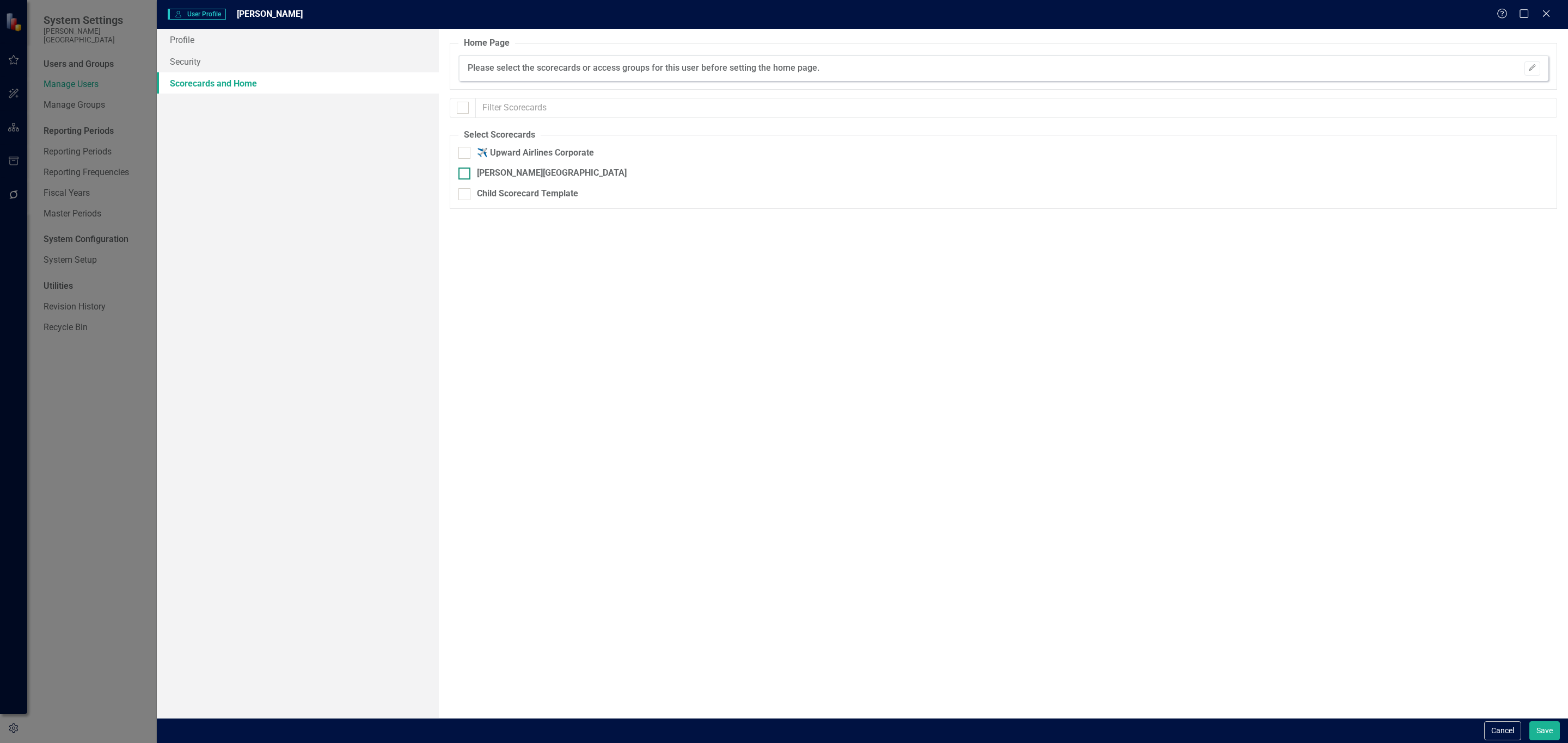
click at [471, 175] on div at bounding box center [465, 174] width 12 height 12
click at [466, 175] on input "[PERSON_NAME][GEOGRAPHIC_DATA]" at bounding box center [462, 171] width 7 height 7
checkbox input "true"
click at [1548, 730] on button "Save" at bounding box center [1545, 731] width 31 height 19
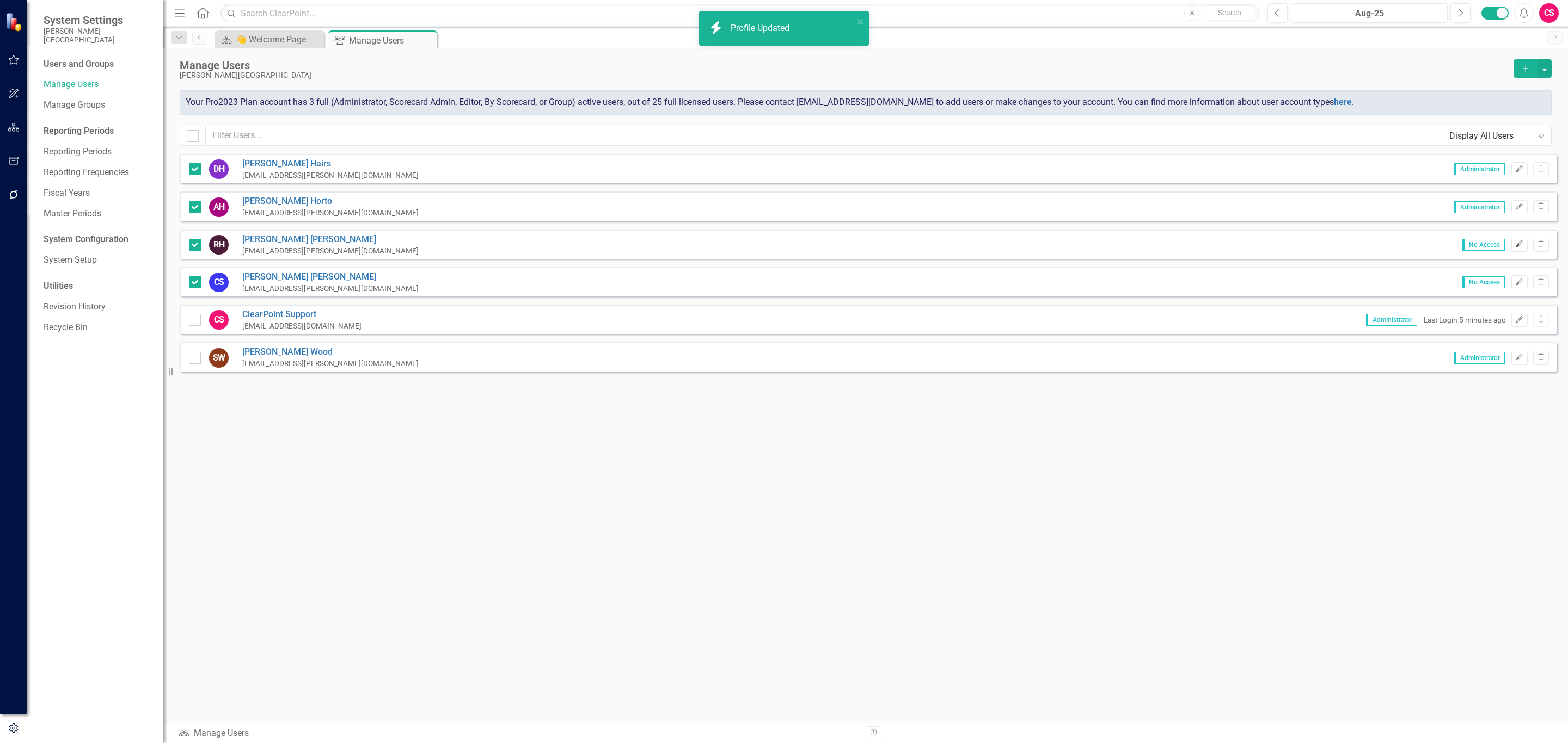
click at [1518, 240] on button "Edit" at bounding box center [1519, 245] width 16 height 14
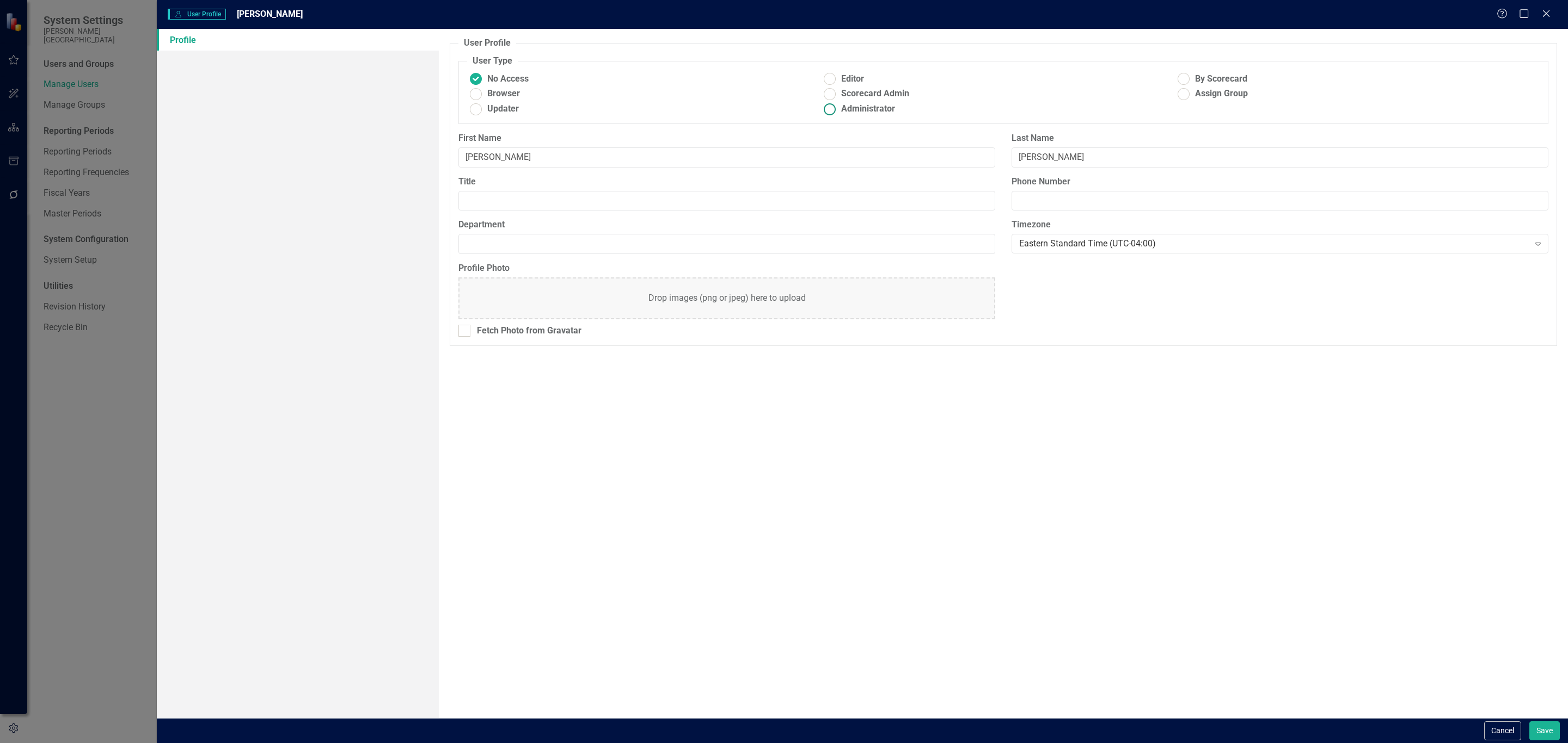
click at [833, 113] on ins at bounding box center [830, 109] width 17 height 17
click at [833, 113] on input "Administrator" at bounding box center [830, 109] width 17 height 17
radio input "true"
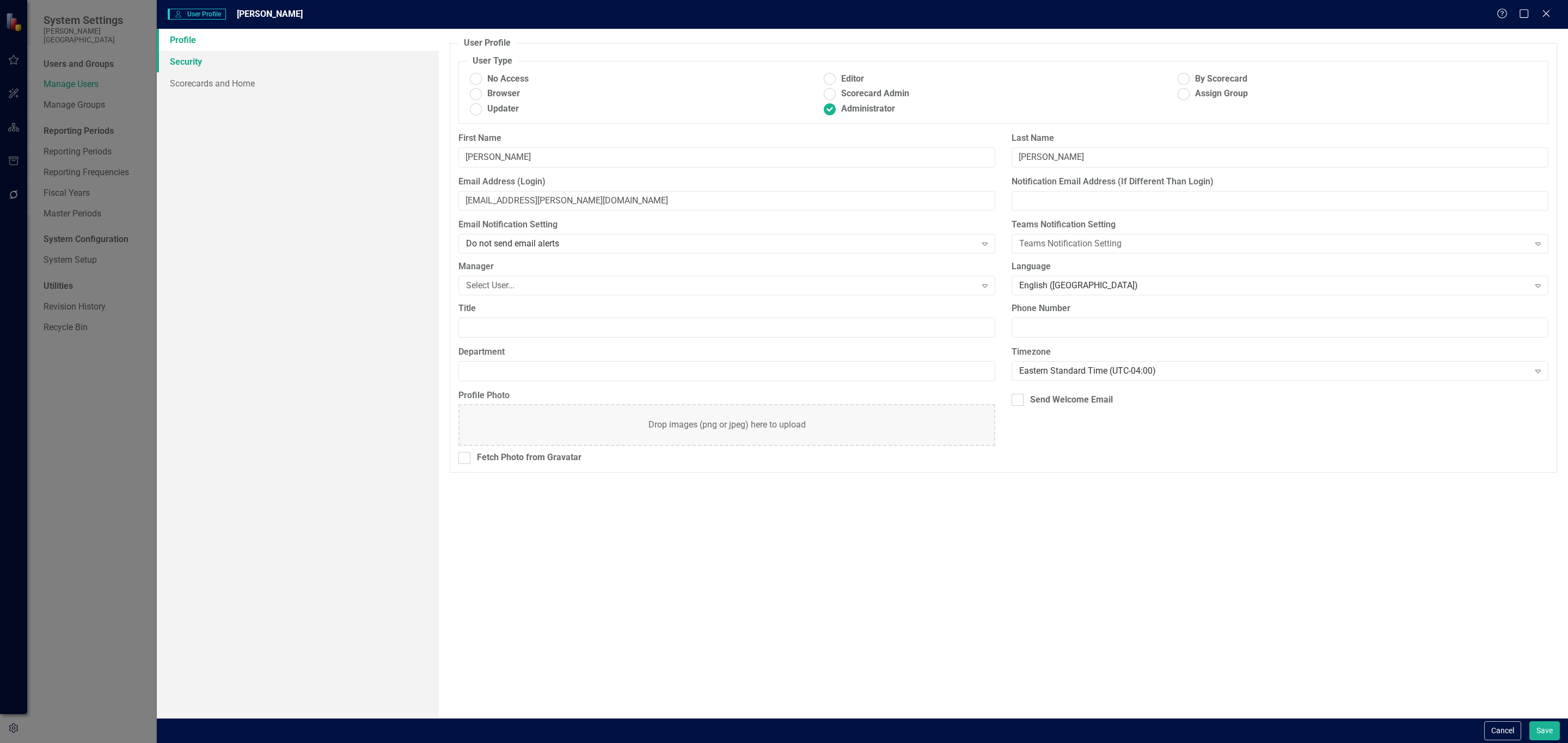
click at [207, 54] on link "Security" at bounding box center [298, 61] width 282 height 22
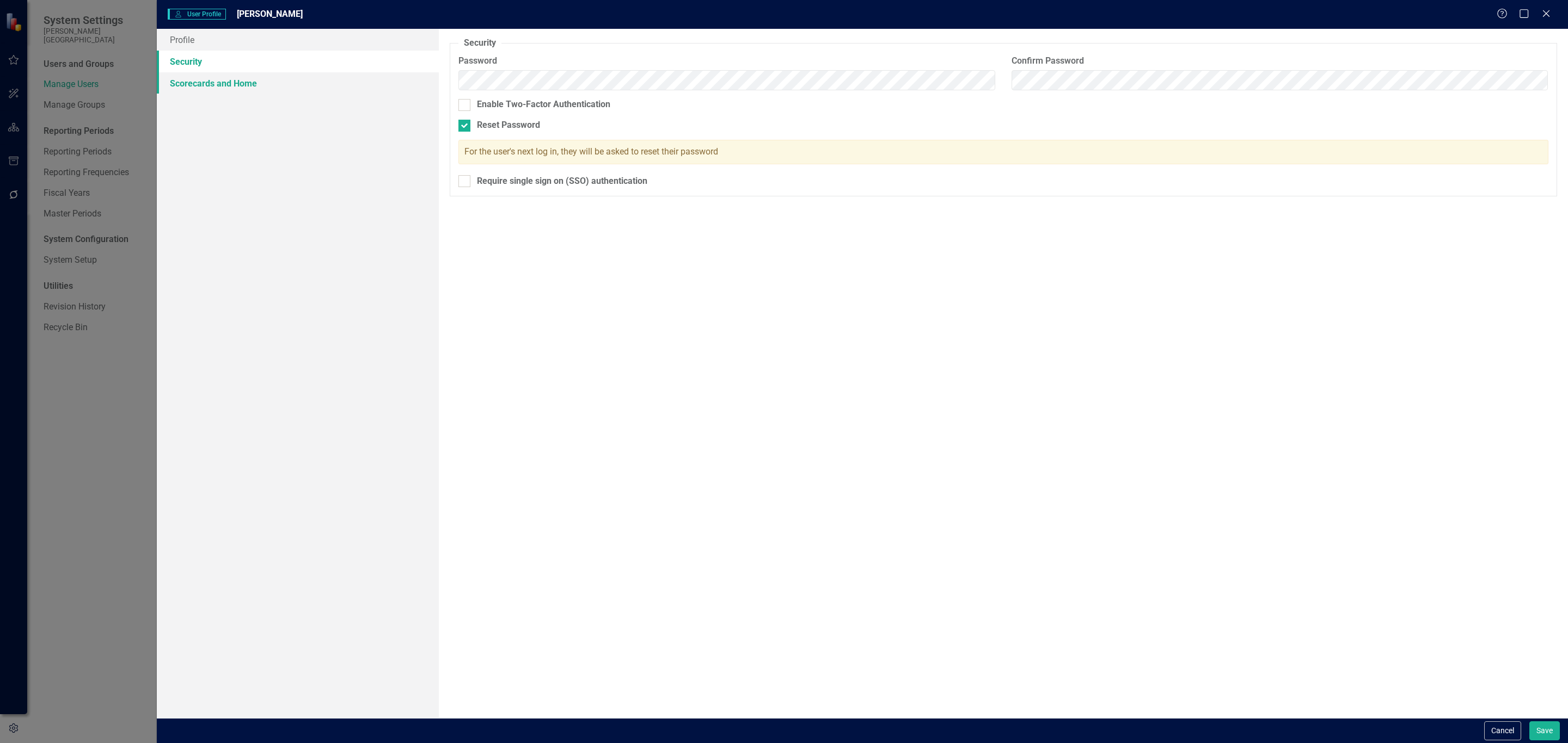
click at [212, 81] on link "Scorecards and Home" at bounding box center [298, 84] width 282 height 22
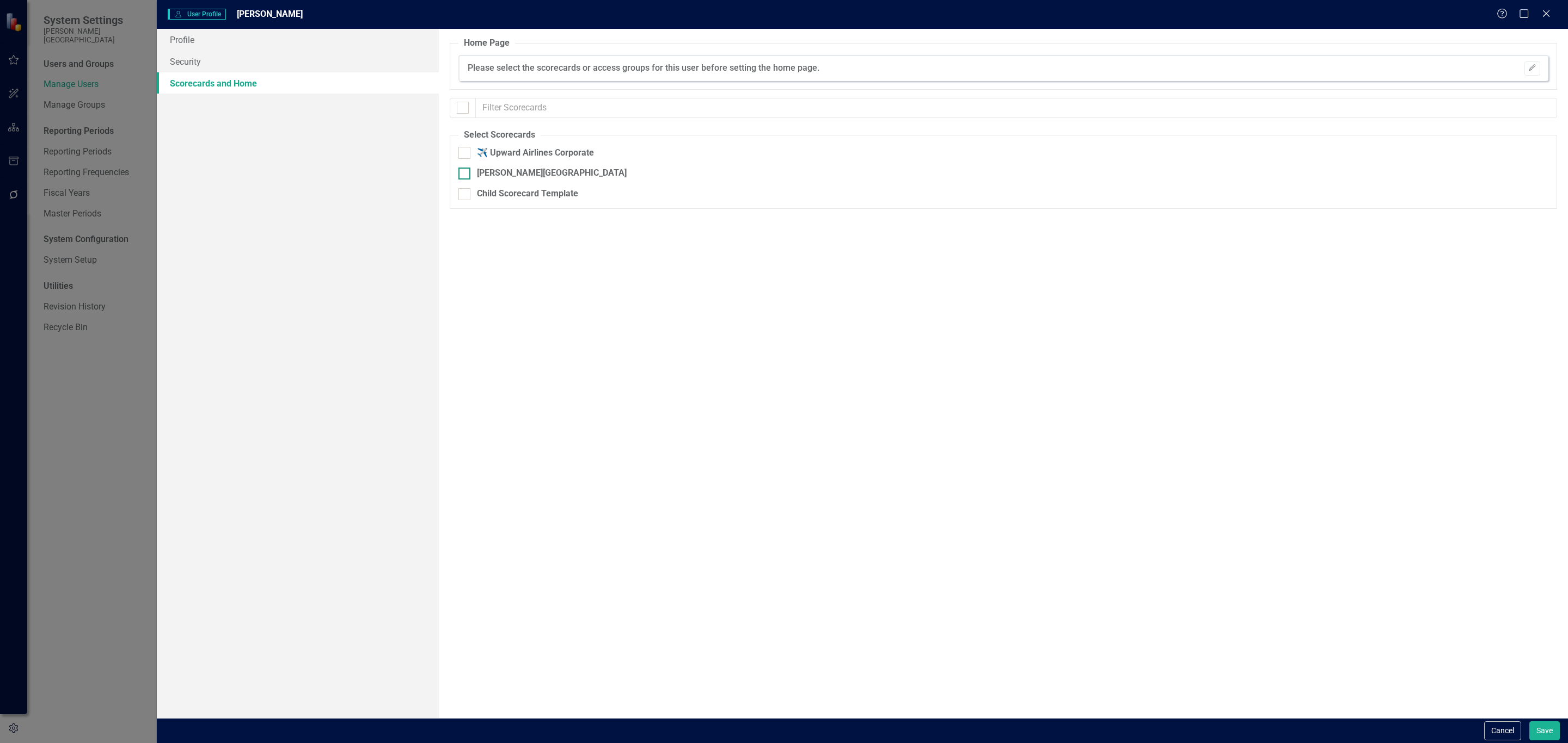
click at [467, 172] on div at bounding box center [465, 174] width 12 height 12
click at [466, 172] on input "[PERSON_NAME][GEOGRAPHIC_DATA]" at bounding box center [462, 171] width 7 height 7
checkbox input "true"
click at [1530, 729] on button "Save" at bounding box center [1545, 731] width 31 height 19
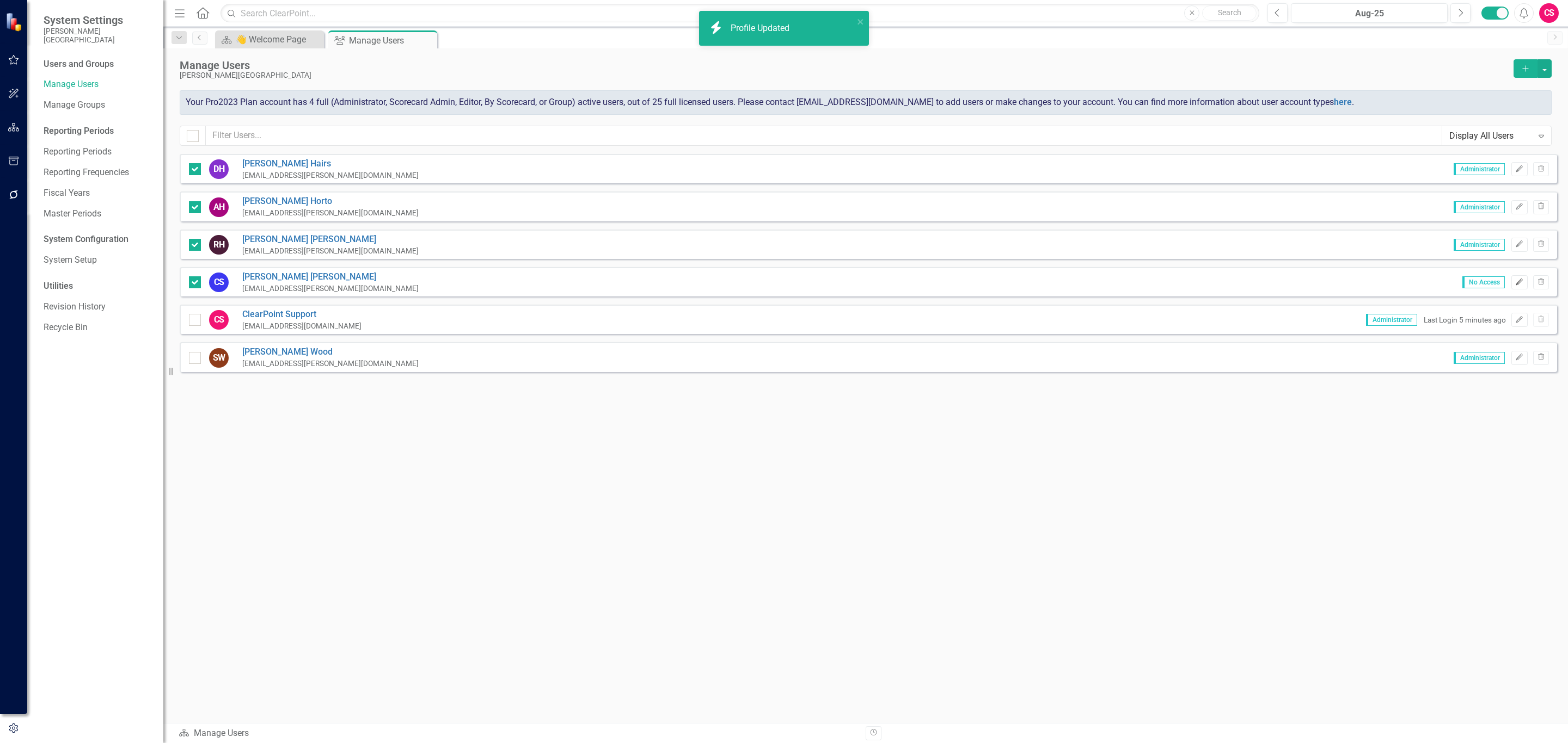
click at [1512, 282] on button "Edit" at bounding box center [1519, 282] width 16 height 14
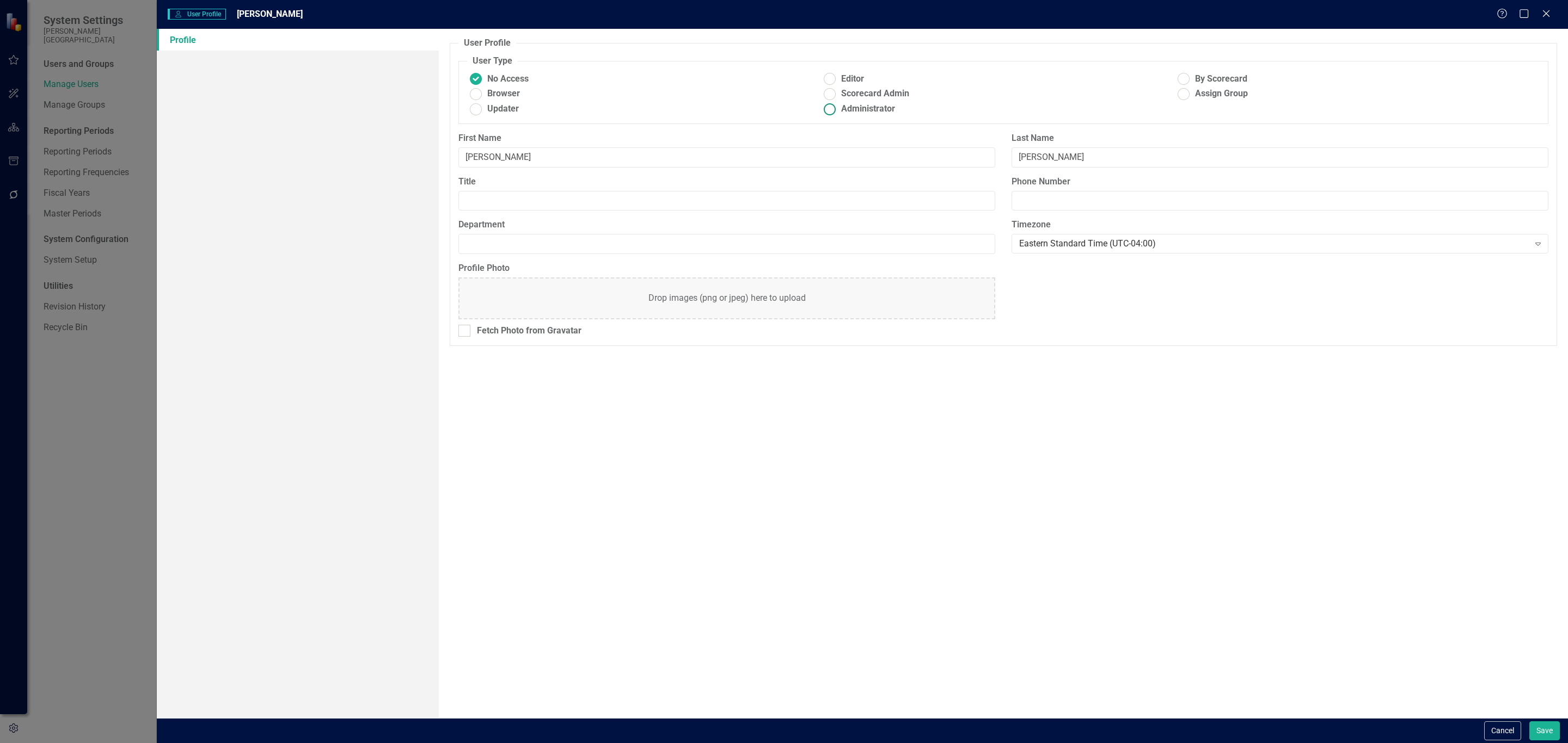
click at [845, 107] on span "Administrator" at bounding box center [868, 109] width 54 height 13
click at [839, 107] on input "Administrator" at bounding box center [830, 109] width 17 height 17
radio input "true"
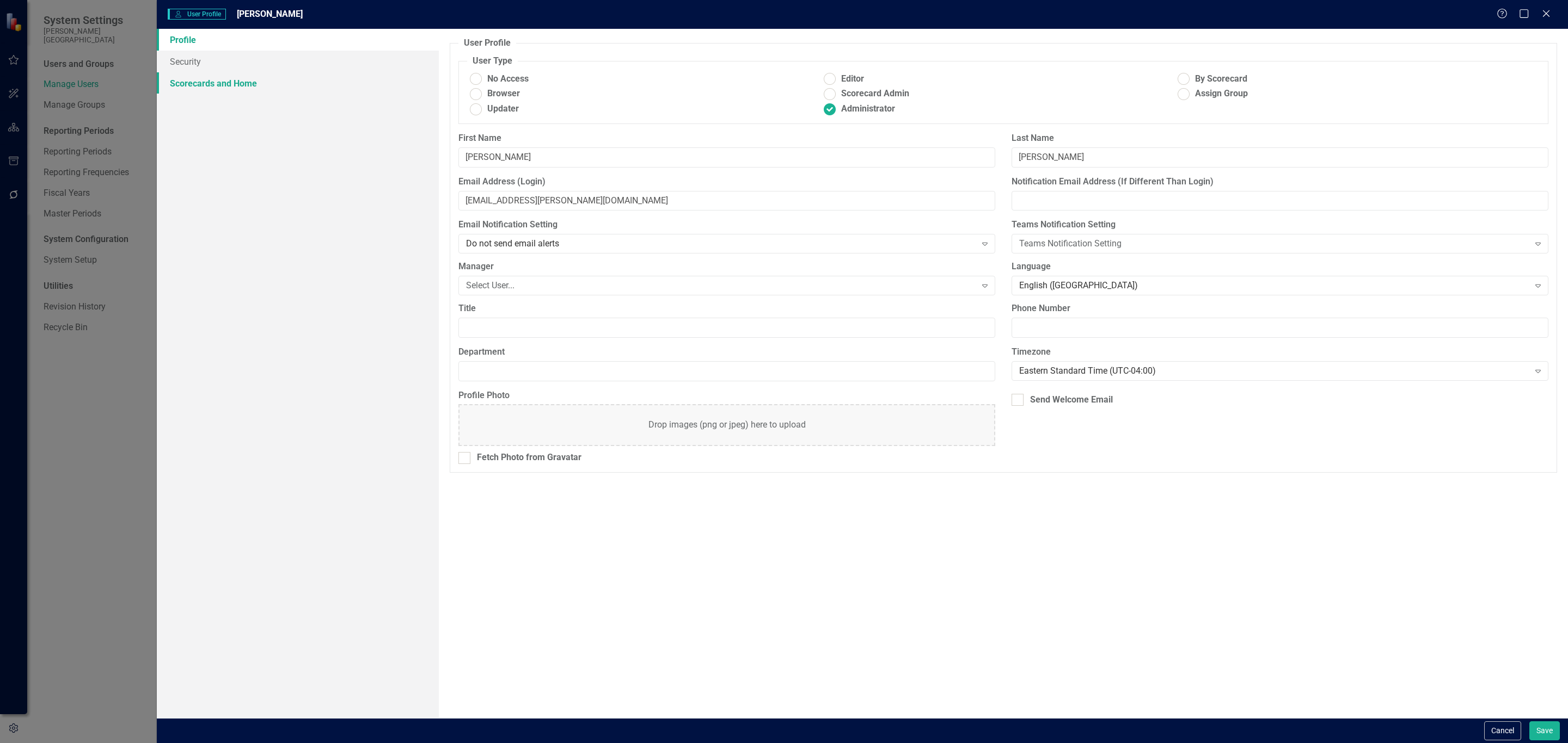
click at [200, 84] on link "Scorecards and Home" at bounding box center [298, 84] width 282 height 22
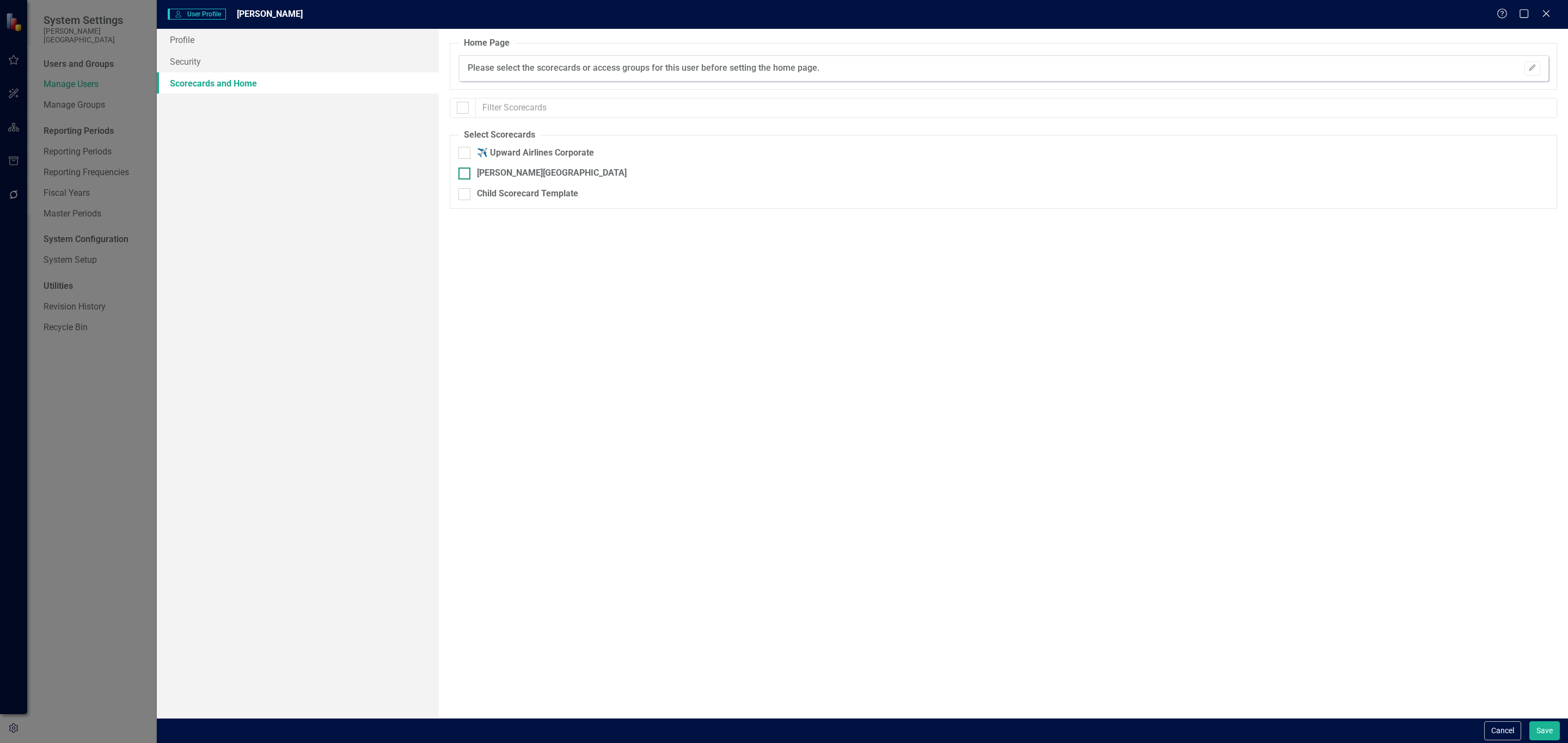
click at [481, 172] on div "[PERSON_NAME][GEOGRAPHIC_DATA]" at bounding box center [552, 173] width 150 height 13
click at [466, 172] on input "[PERSON_NAME][GEOGRAPHIC_DATA]" at bounding box center [462, 171] width 7 height 7
checkbox input "true"
click at [1535, 731] on button "Save" at bounding box center [1545, 731] width 31 height 19
